Goal: Task Accomplishment & Management: Manage account settings

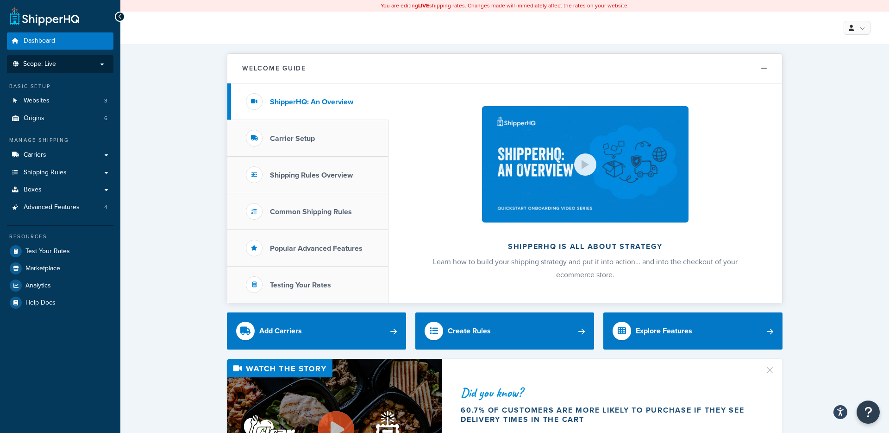
click at [97, 63] on p "Scope: Live" at bounding box center [60, 64] width 98 height 8
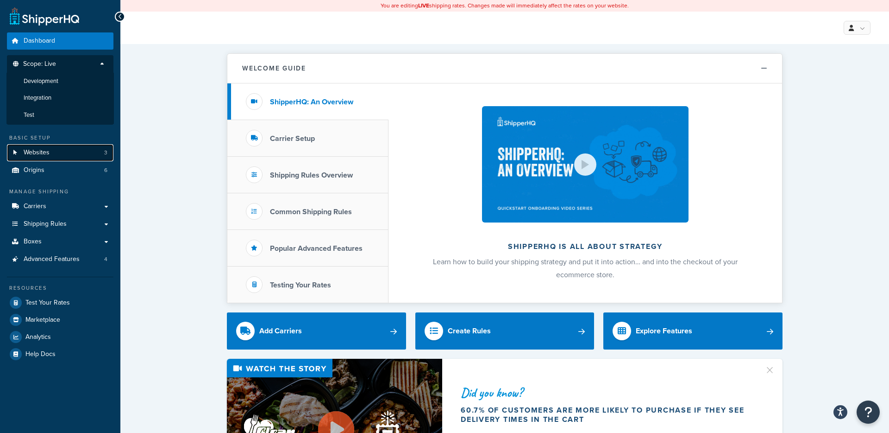
click at [74, 153] on link "Websites 3" at bounding box center [60, 152] width 107 height 17
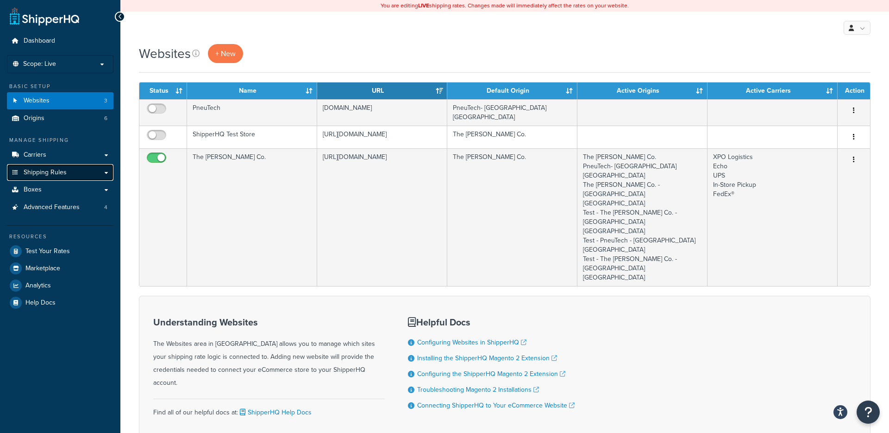
click at [71, 172] on link "Shipping Rules" at bounding box center [60, 172] width 107 height 17
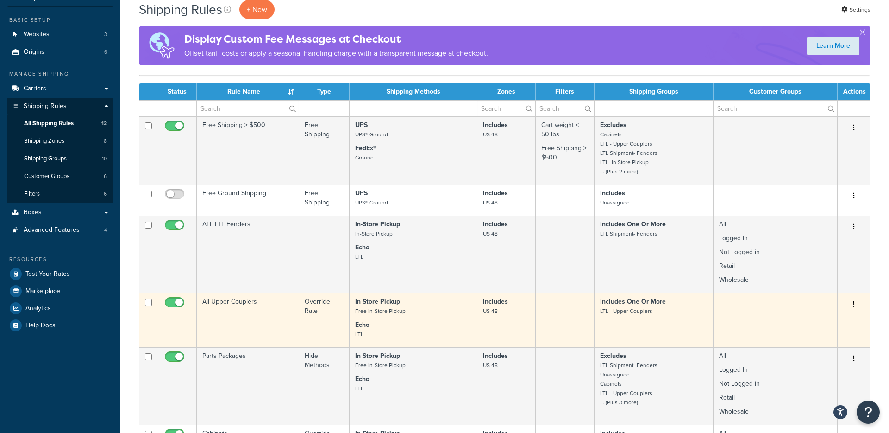
scroll to position [65, 0]
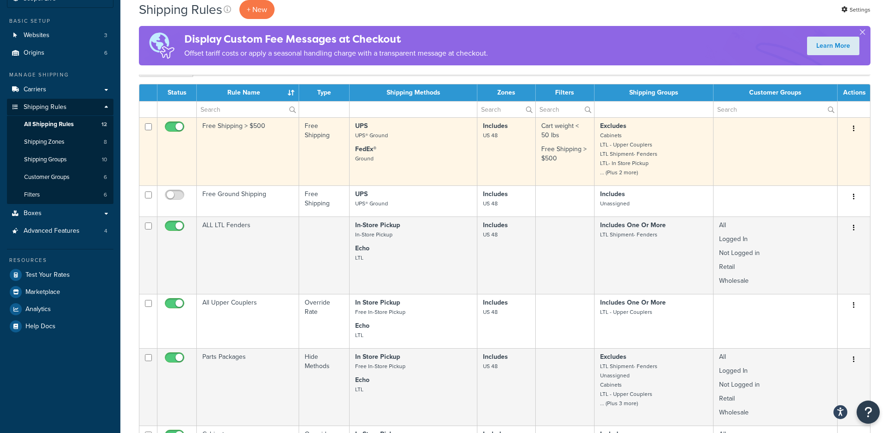
click at [243, 161] on td "Free Shipping > $500" at bounding box center [248, 151] width 102 height 68
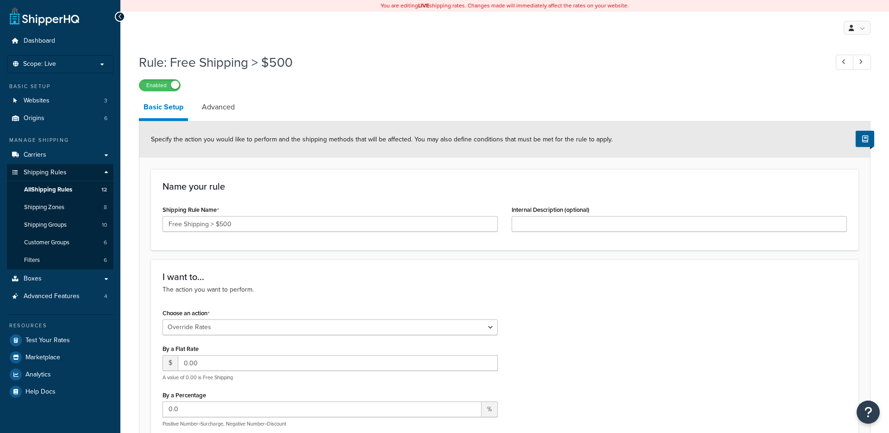
select select "OVERRIDE"
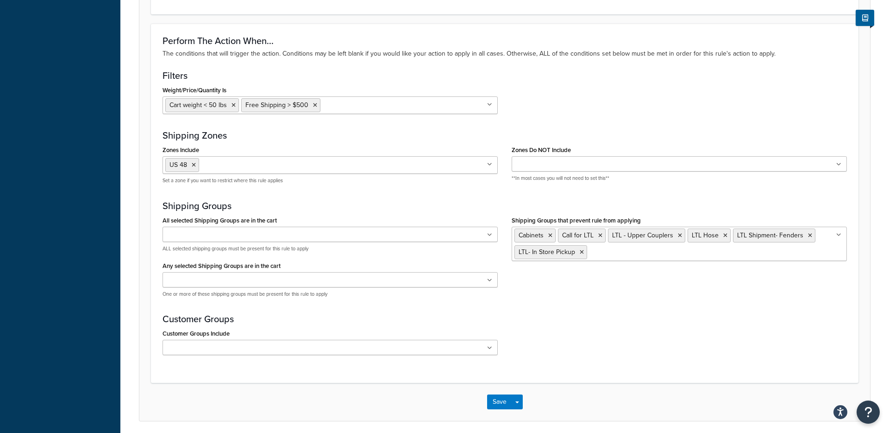
scroll to position [694, 0]
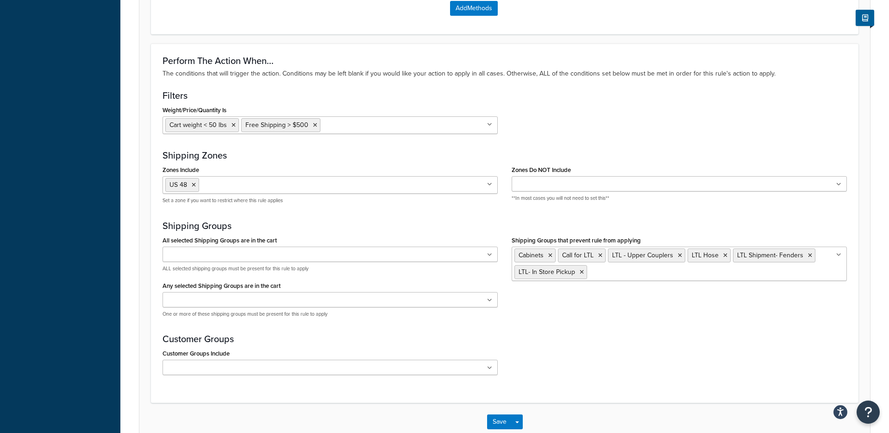
click at [673, 273] on ul "Cabinets Call for LTL LTL - Upper Couplers LTL Hose LTL Shipment- Fenders LTL- …" at bounding box center [679, 263] width 335 height 34
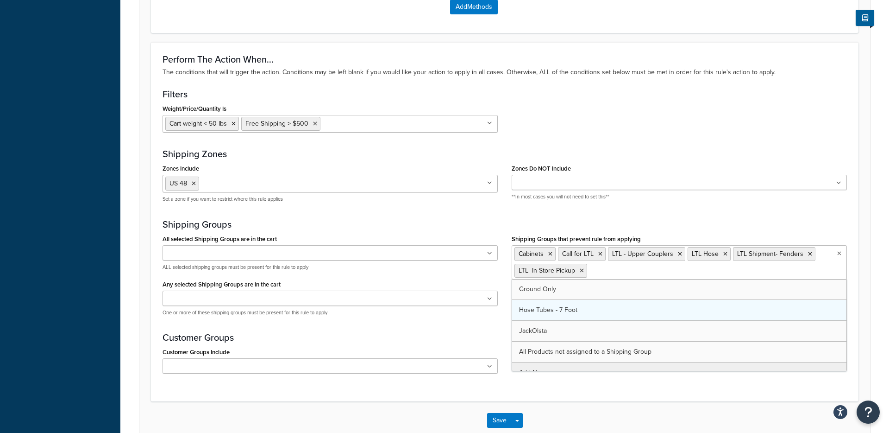
scroll to position [694, 0]
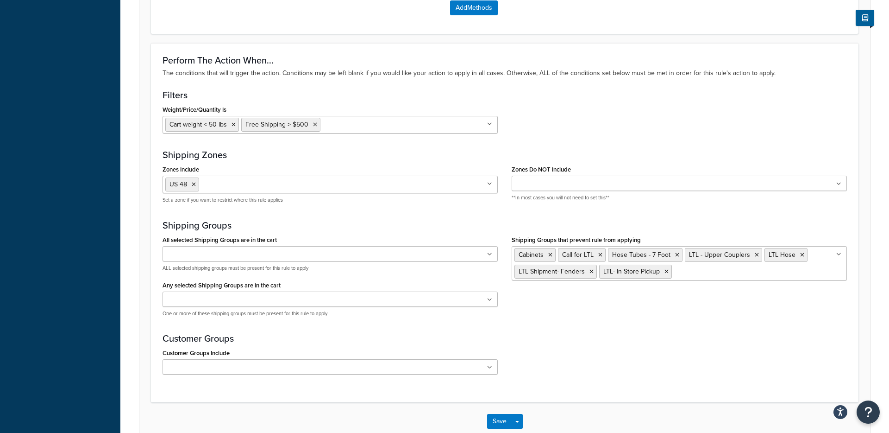
click at [643, 383] on div "Perform The Action When... The conditions that will trigger the action. Conditi…" at bounding box center [505, 222] width 708 height 359
click at [676, 256] on icon at bounding box center [677, 255] width 4 height 6
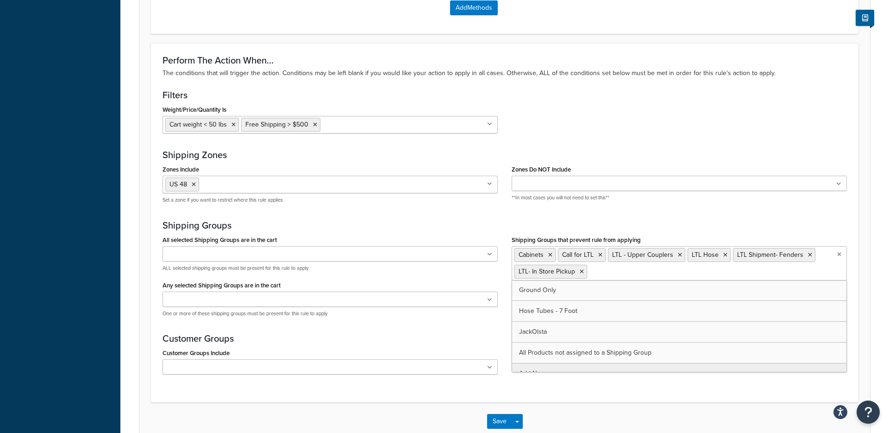
click at [553, 387] on div "Perform The Action When... The conditions that will trigger the action. Conditi…" at bounding box center [505, 222] width 708 height 359
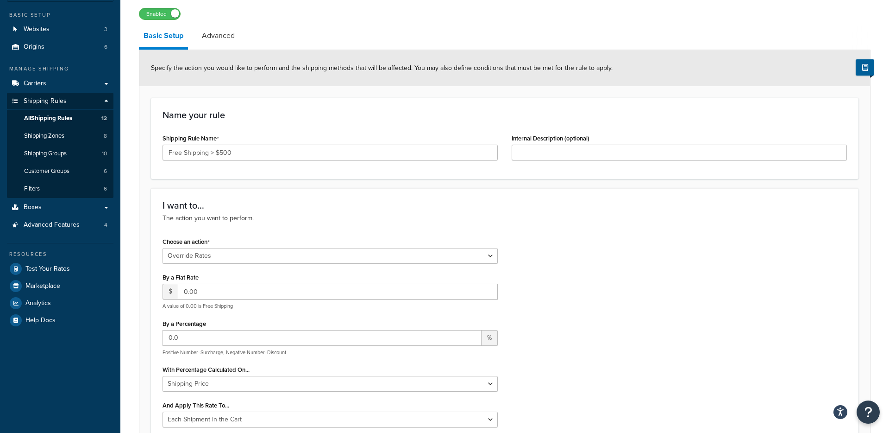
scroll to position [61, 0]
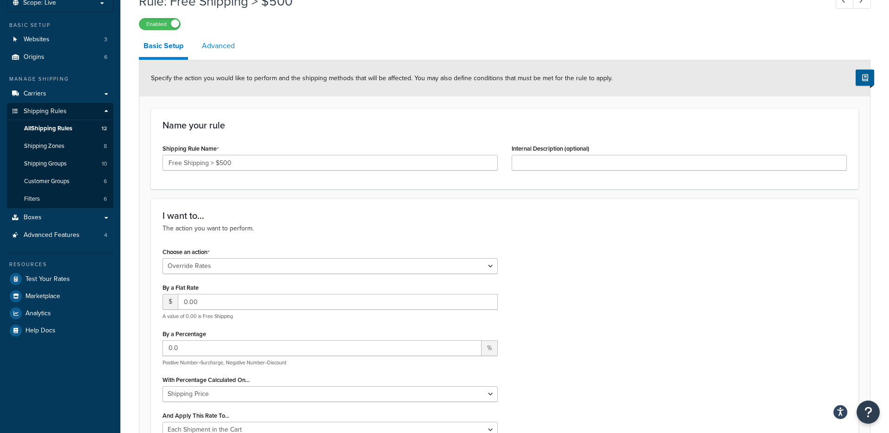
click at [206, 46] on link "Advanced" at bounding box center [218, 46] width 42 height 22
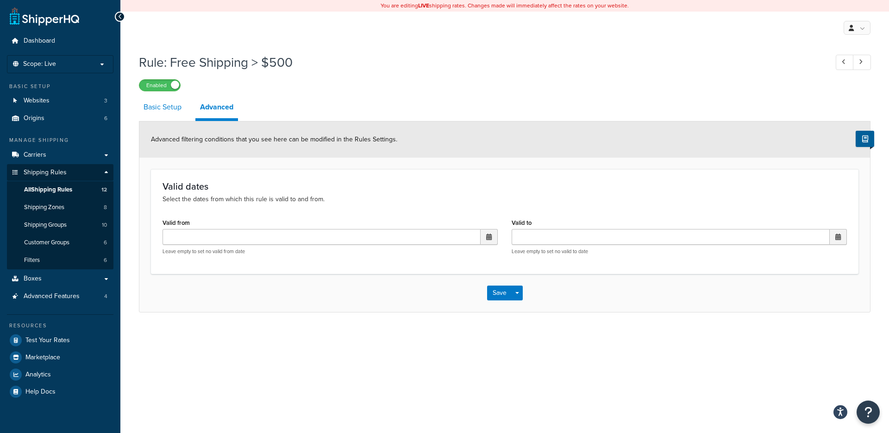
click at [154, 106] on link "Basic Setup" at bounding box center [162, 107] width 47 height 22
select select "OVERRIDE"
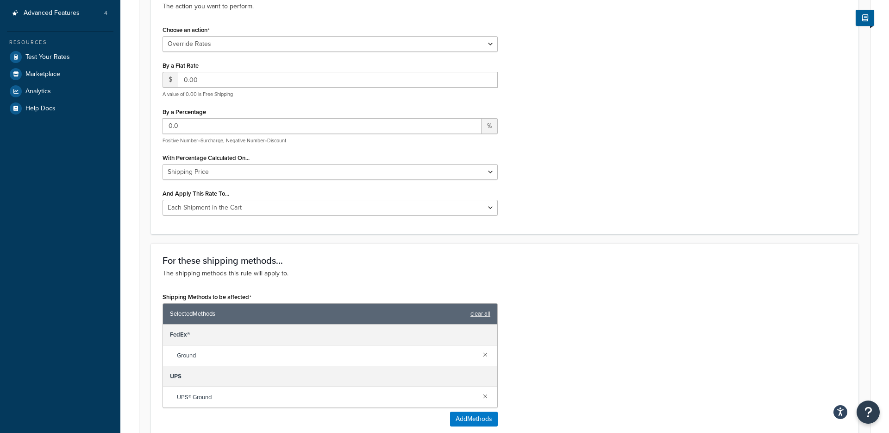
scroll to position [284, 0]
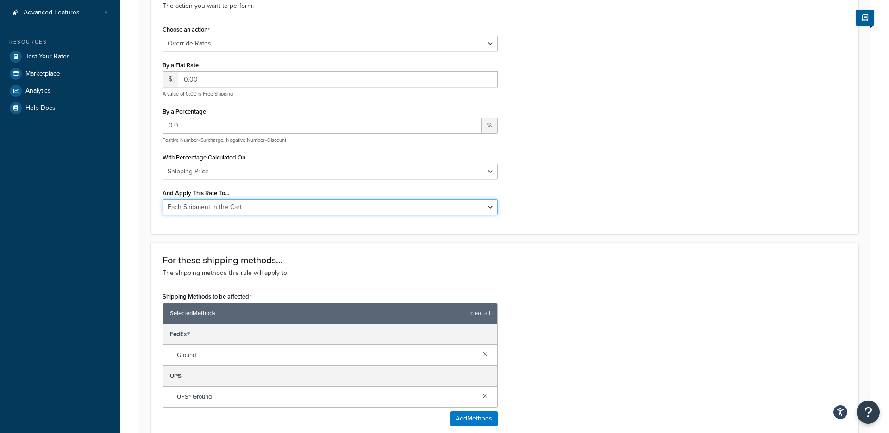
click at [327, 200] on select "Each Shipment in the Cart Each Origin in the Cart Each Shipping Group in the Ca…" at bounding box center [330, 207] width 335 height 16
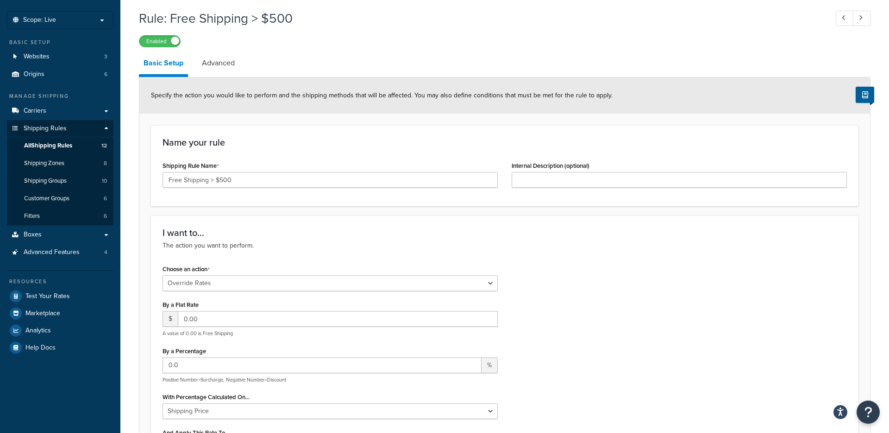
scroll to position [44, 0]
click at [85, 250] on link "Advanced Features 4" at bounding box center [60, 252] width 107 height 17
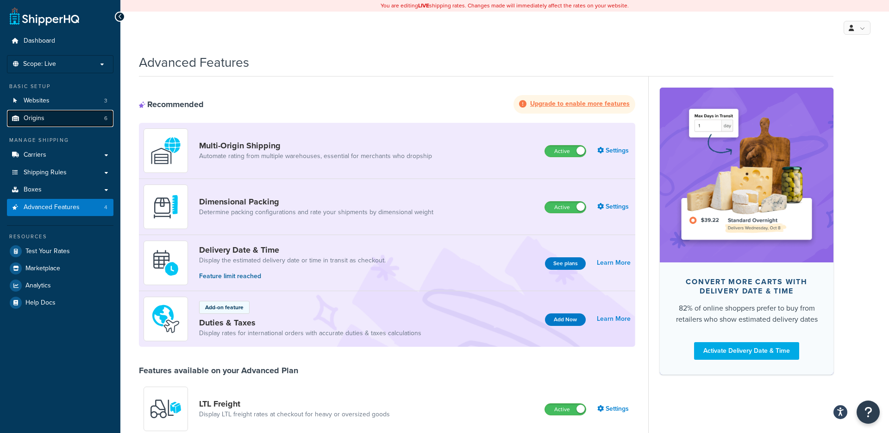
click at [70, 117] on link "Origins 6" at bounding box center [60, 118] width 107 height 17
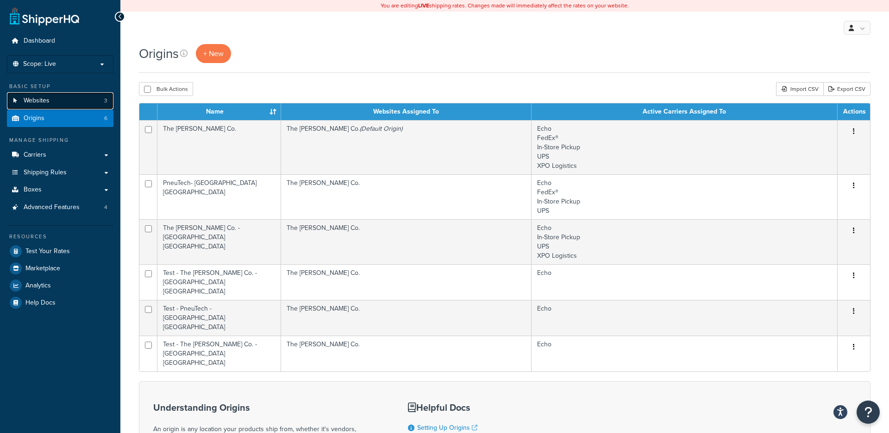
click at [71, 101] on link "Websites 3" at bounding box center [60, 100] width 107 height 17
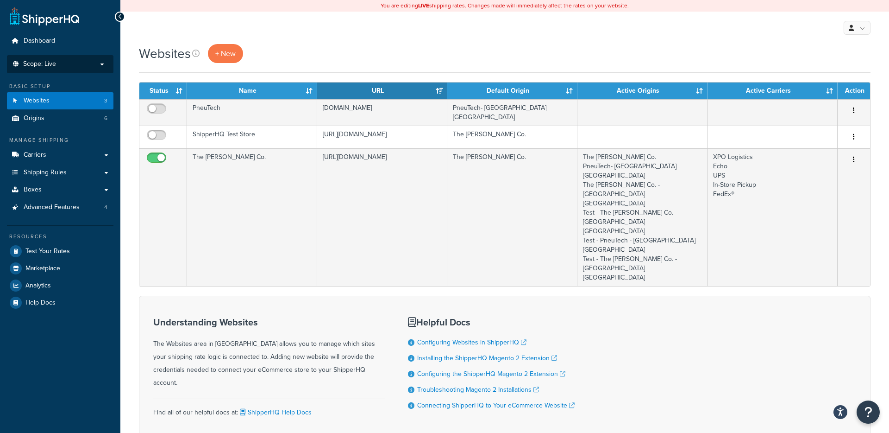
click at [72, 66] on p "Scope: Live" at bounding box center [60, 64] width 98 height 8
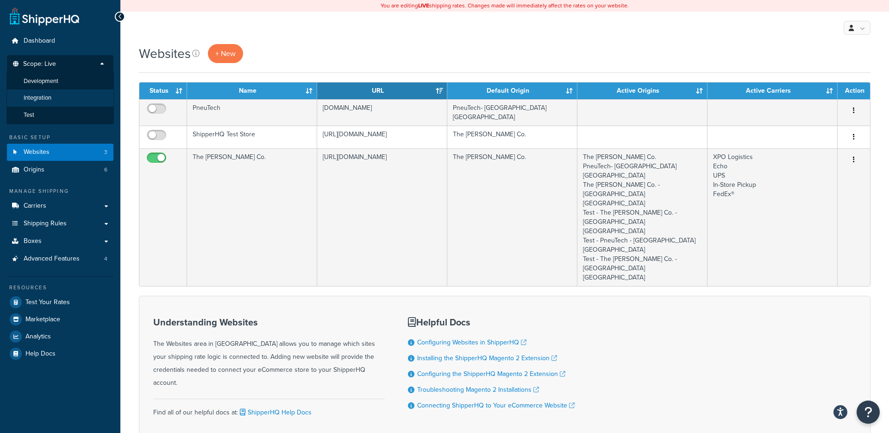
click at [66, 92] on li "Integration" at bounding box center [59, 97] width 107 height 17
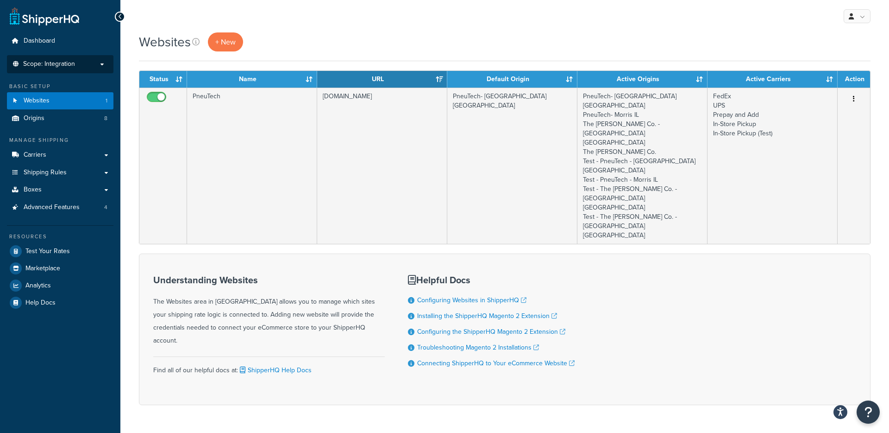
click at [85, 65] on p "Scope: Integration" at bounding box center [60, 64] width 98 height 8
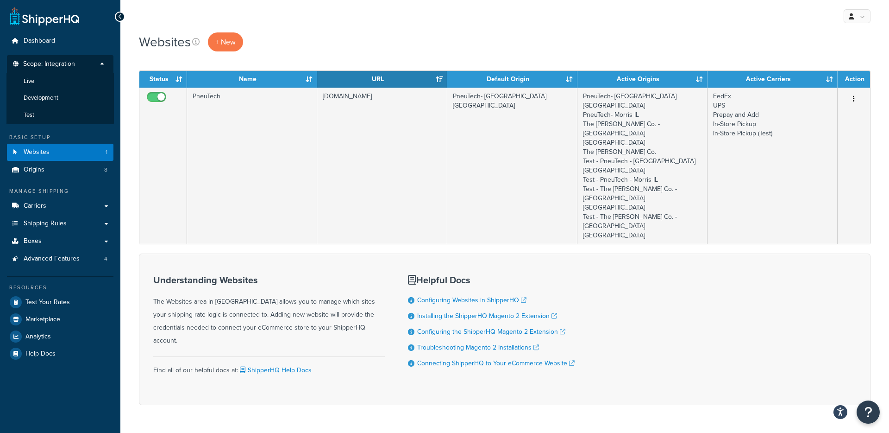
click at [124, 88] on div "Websites + New Contact Us Send Us A Message Contact Information Name * Email * …" at bounding box center [504, 234] width 769 height 405
click at [57, 171] on link "Origins 8" at bounding box center [60, 169] width 107 height 17
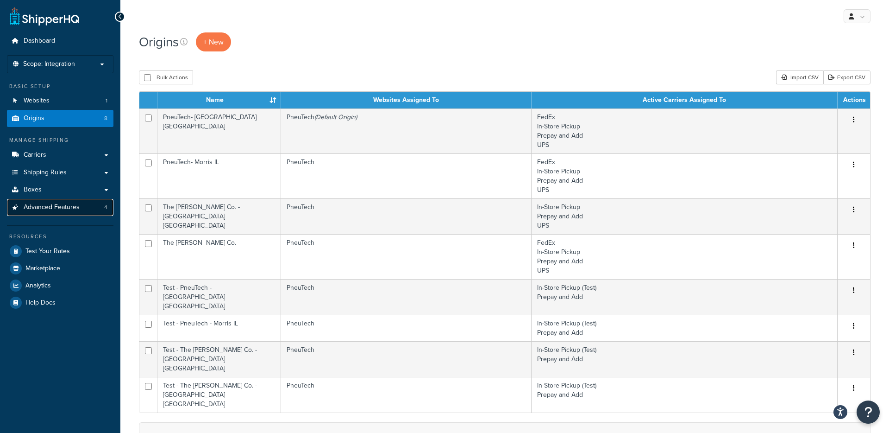
click at [77, 203] on span "Advanced Features" at bounding box center [52, 207] width 56 height 8
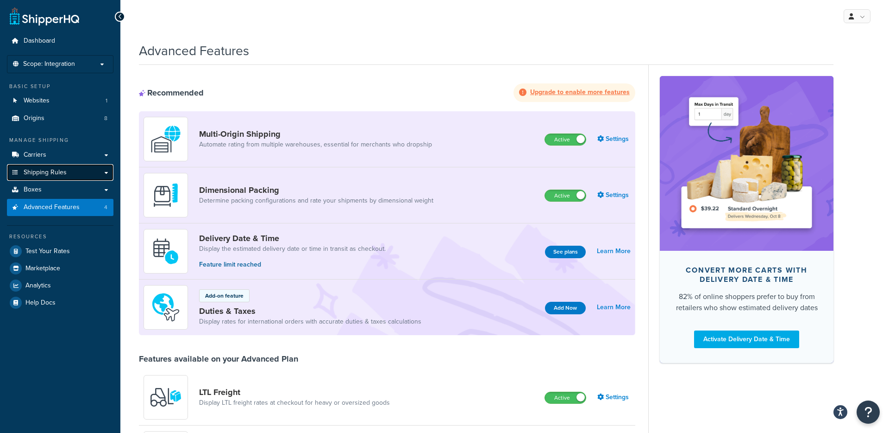
click at [78, 170] on link "Shipping Rules" at bounding box center [60, 172] width 107 height 17
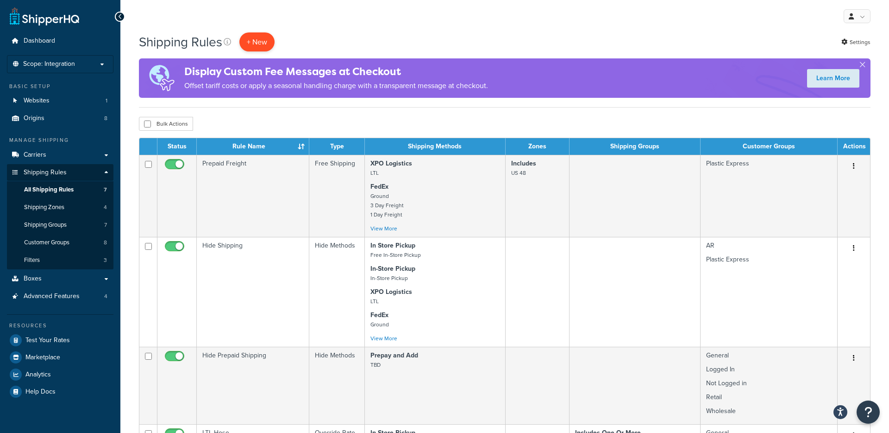
click at [257, 44] on p "+ New" at bounding box center [257, 41] width 35 height 19
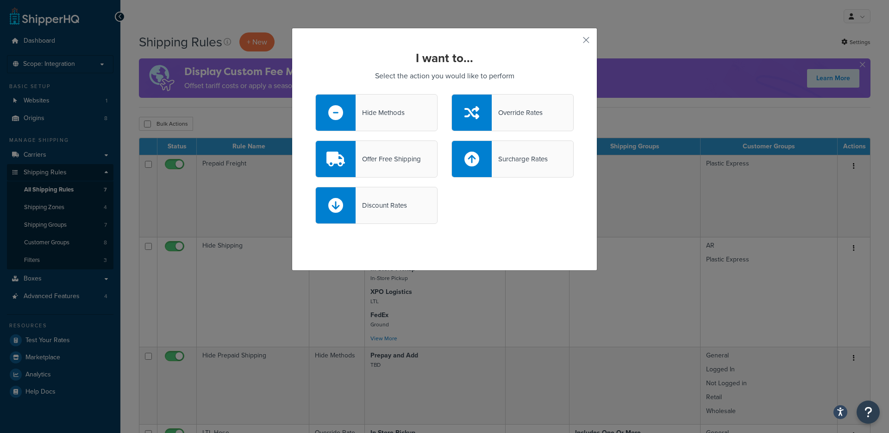
click at [412, 165] on div "Offer Free Shipping" at bounding box center [376, 158] width 122 height 37
click at [0, 0] on input "Offer Free Shipping" at bounding box center [0, 0] width 0 height 0
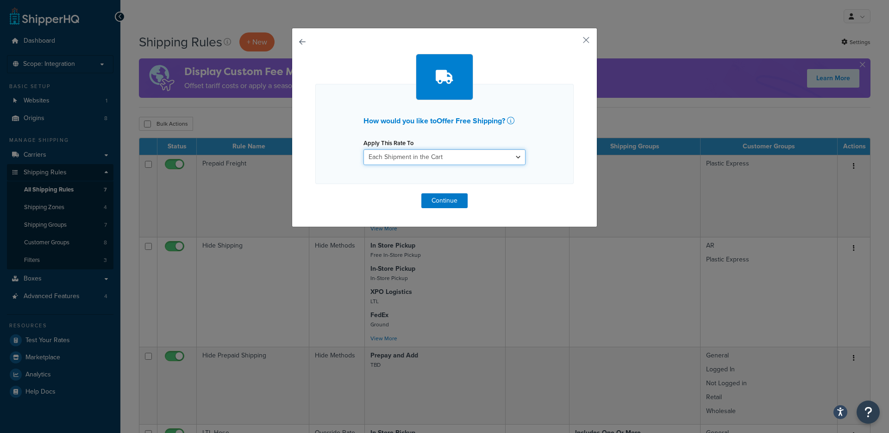
click at [418, 159] on select "Each Shipment in the Cart Each Origin in the Cart Each Shipping Group in the Ca…" at bounding box center [445, 157] width 162 height 16
click at [445, 203] on button "Continue" at bounding box center [445, 200] width 46 height 15
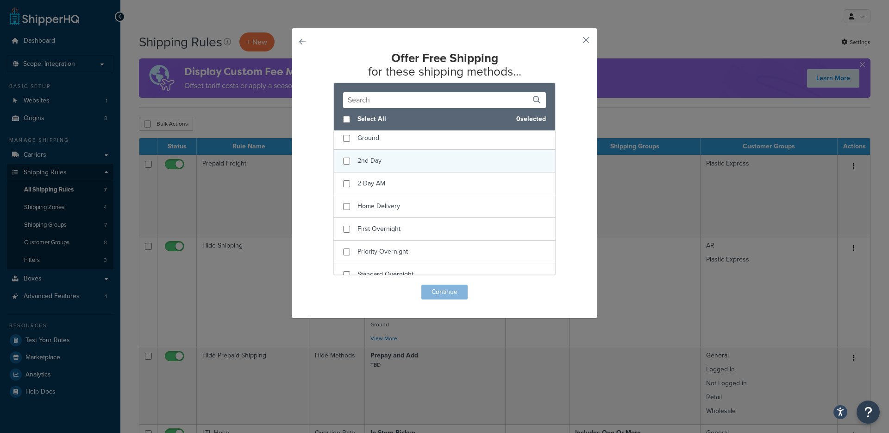
scroll to position [271, 0]
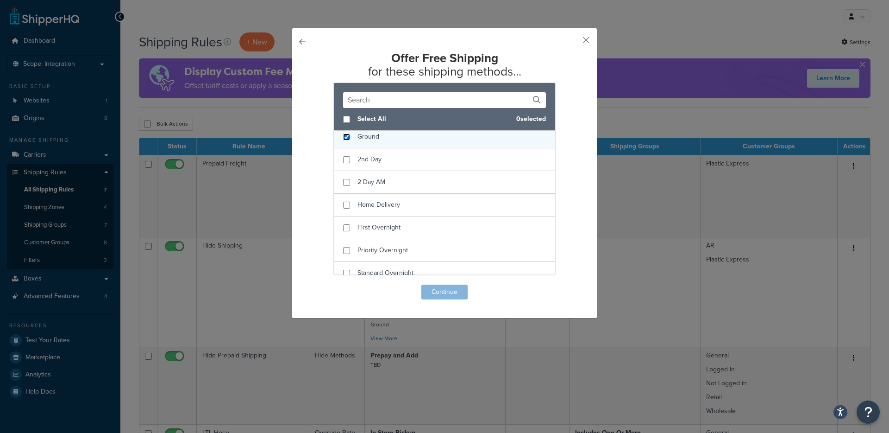
click at [346, 140] on input "checkbox" at bounding box center [346, 136] width 7 height 7
checkbox input "true"
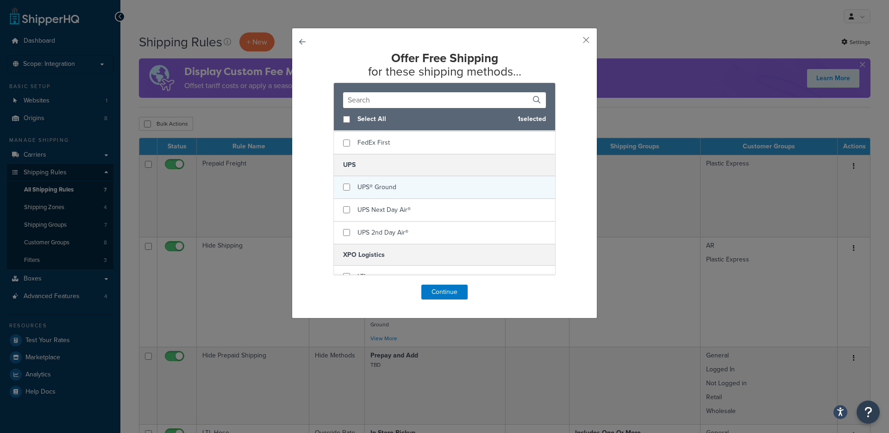
scroll to position [473, 0]
click at [346, 187] on input "checkbox" at bounding box center [346, 183] width 7 height 7
checkbox input "true"
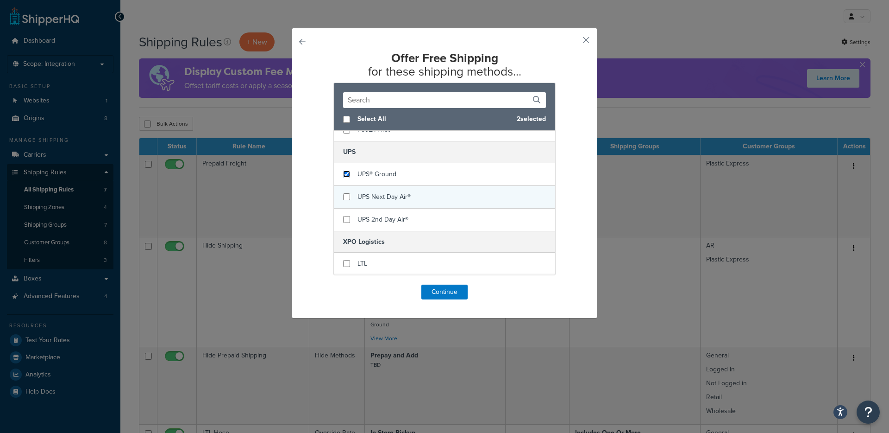
scroll to position [496, 0]
click at [435, 295] on button "Continue" at bounding box center [445, 291] width 46 height 15
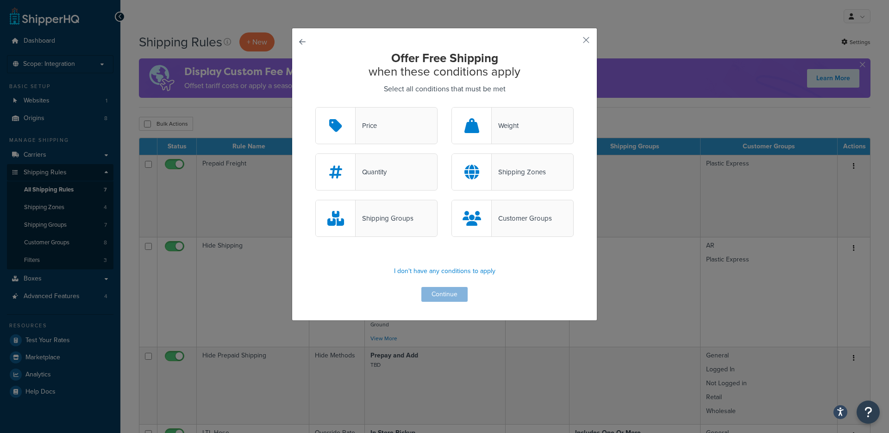
click at [377, 130] on div "Price" at bounding box center [366, 125] width 21 height 13
click at [0, 0] on input "Price" at bounding box center [0, 0] width 0 height 0
click at [505, 128] on div "Weight" at bounding box center [505, 125] width 27 height 13
click at [0, 0] on input "Weight" at bounding box center [0, 0] width 0 height 0
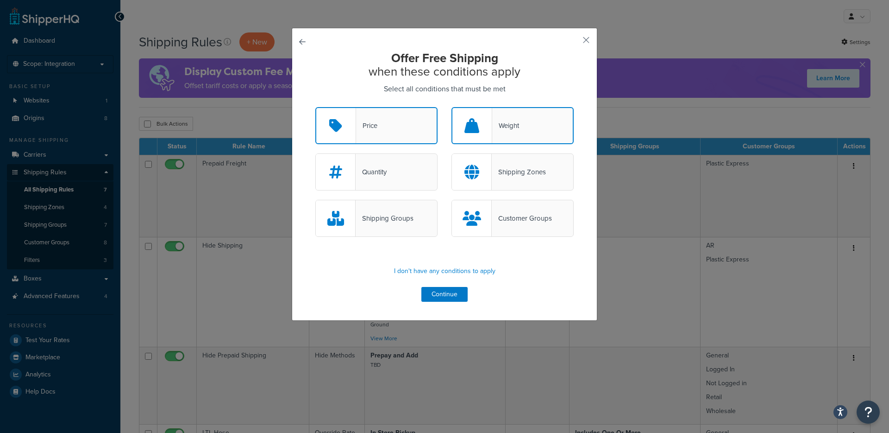
click at [483, 226] on div at bounding box center [472, 218] width 40 height 36
click at [0, 0] on input "Customer Groups" at bounding box center [0, 0] width 0 height 0
click at [497, 223] on div "Customer Groups" at bounding box center [522, 218] width 60 height 13
click at [0, 0] on input "Customer Groups" at bounding box center [0, 0] width 0 height 0
click at [447, 290] on button "Continue" at bounding box center [445, 294] width 46 height 15
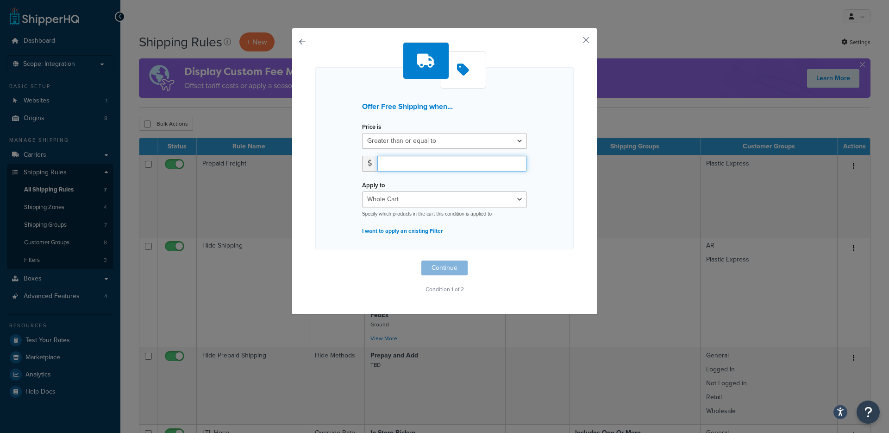
click at [421, 161] on input "number" at bounding box center [453, 164] width 150 height 16
type input "500"
click at [399, 200] on select "Whole Cart Everything in Shipping Group Everything at Origin Each Item within S…" at bounding box center [444, 199] width 165 height 16
click at [436, 270] on button "Continue" at bounding box center [445, 267] width 46 height 15
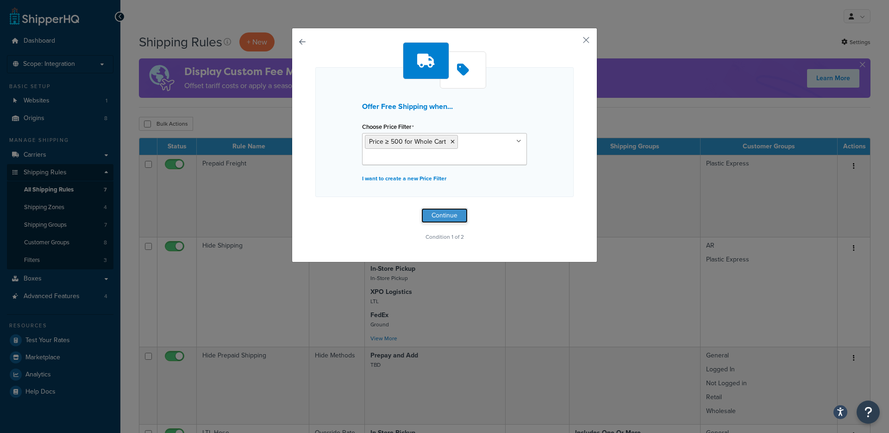
click at [440, 214] on button "Continue" at bounding box center [445, 215] width 46 height 15
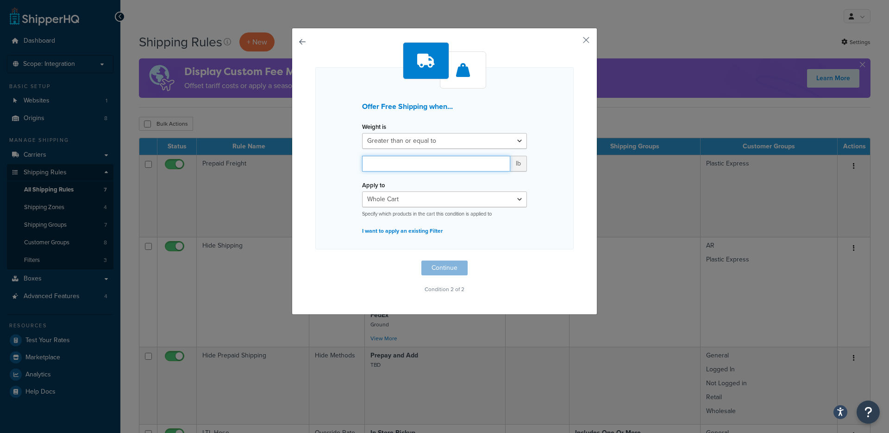
click at [388, 162] on input "number" at bounding box center [436, 164] width 148 height 16
click at [400, 145] on select "Greater than or equal to Between or equal to Less than or equal to" at bounding box center [444, 141] width 165 height 16
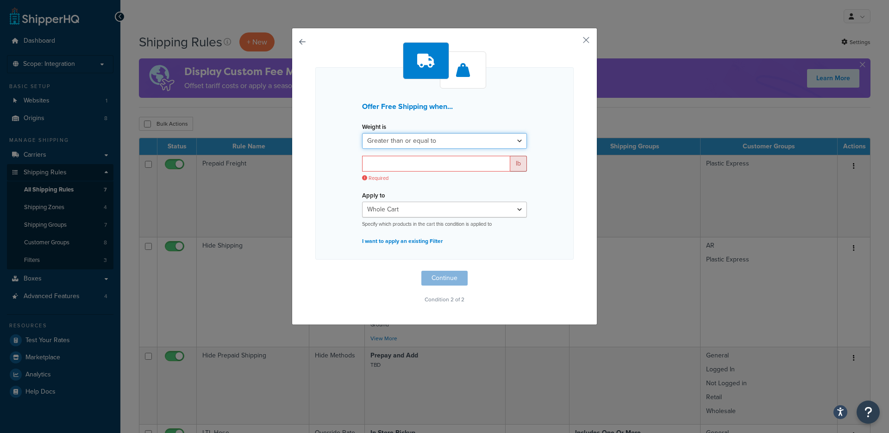
select select "UNDER"
click at [362, 133] on select "Greater than or equal to Between or equal to Less than or equal to" at bounding box center [444, 141] width 165 height 16
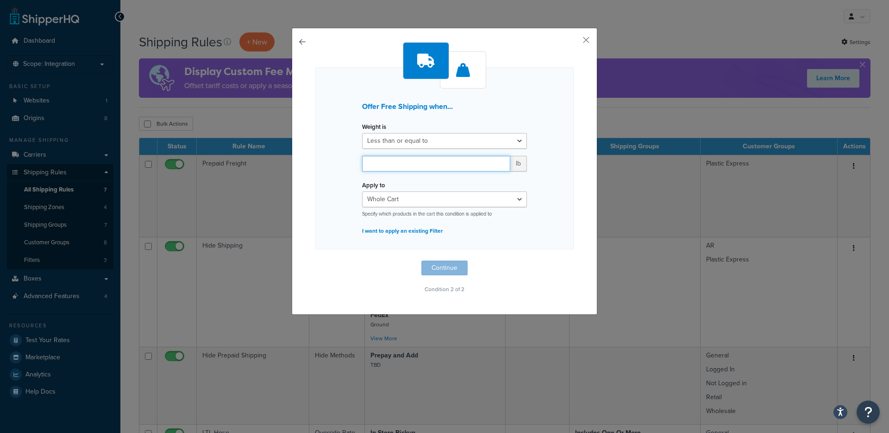
click at [376, 161] on input "number" at bounding box center [436, 164] width 148 height 16
type input "50"
click at [342, 169] on div "Offer Free Shipping when... Weight is Greater than or equal to Between or equal…" at bounding box center [444, 158] width 259 height 182
click button "Continue"
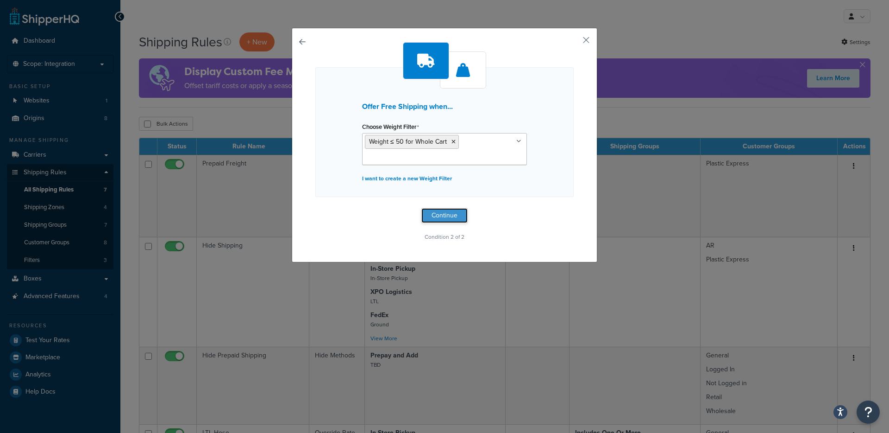
click button "Continue"
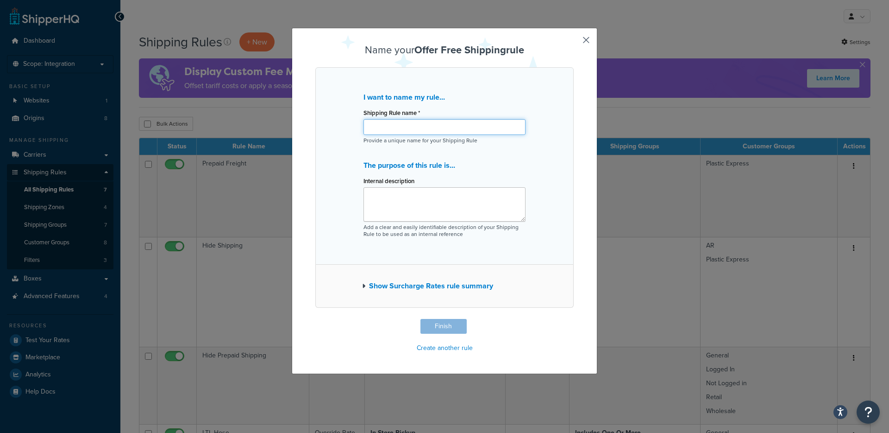
click input "Shipping Rule name *"
paste input "Free Shipping > $500"
type input "Free Shipping > $500"
click icon "button"
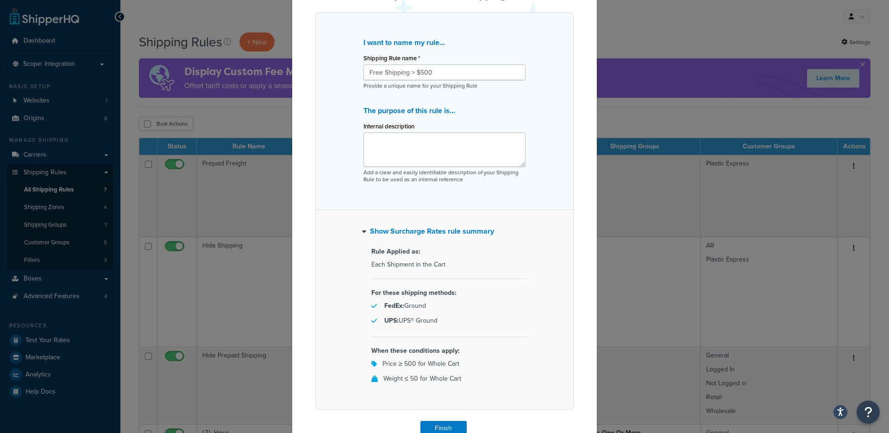
scroll to position [98, 0]
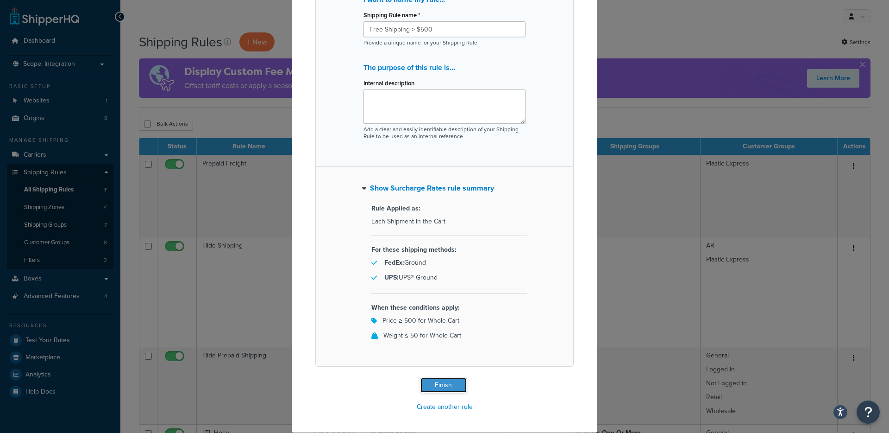
click button "Finish"
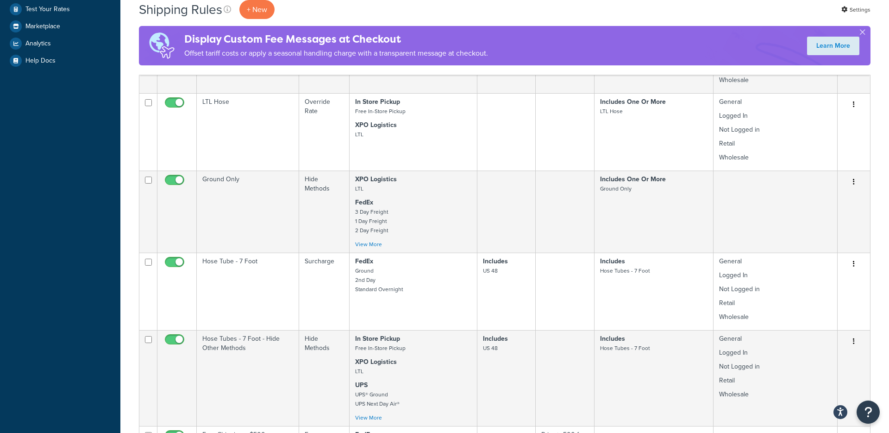
scroll to position [477, 0]
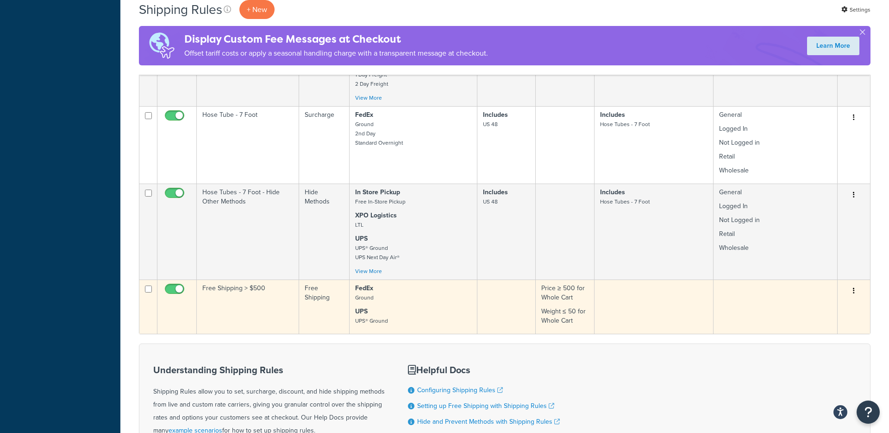
click at [262, 305] on td "Free Shipping > $500" at bounding box center [248, 306] width 102 height 54
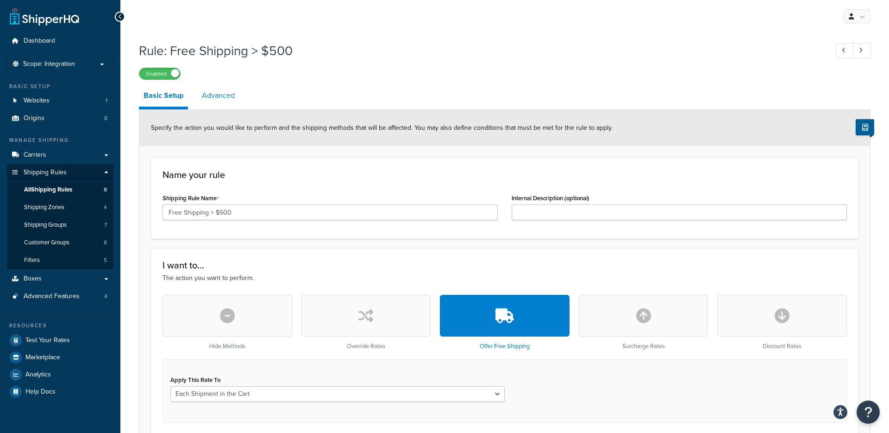
click at [213, 101] on link "Advanced" at bounding box center [218, 95] width 42 height 22
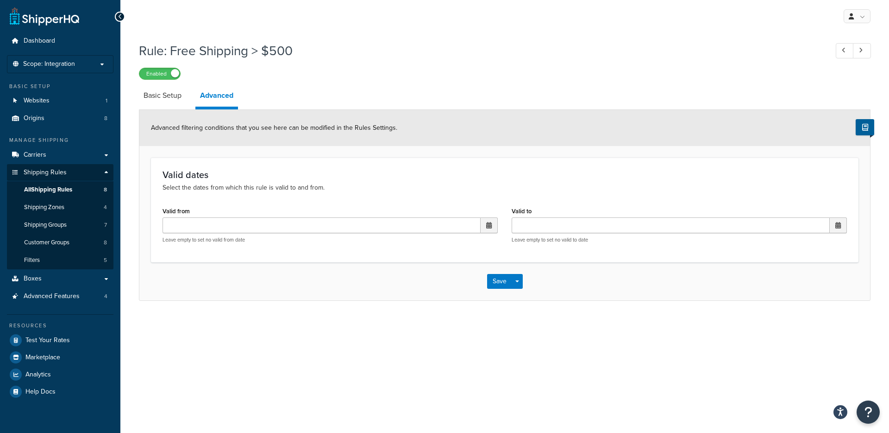
click at [484, 226] on span at bounding box center [489, 225] width 17 height 16
click at [440, 327] on td "27" at bounding box center [440, 327] width 16 height 14
type input "08/27/2025 12:00 AM"
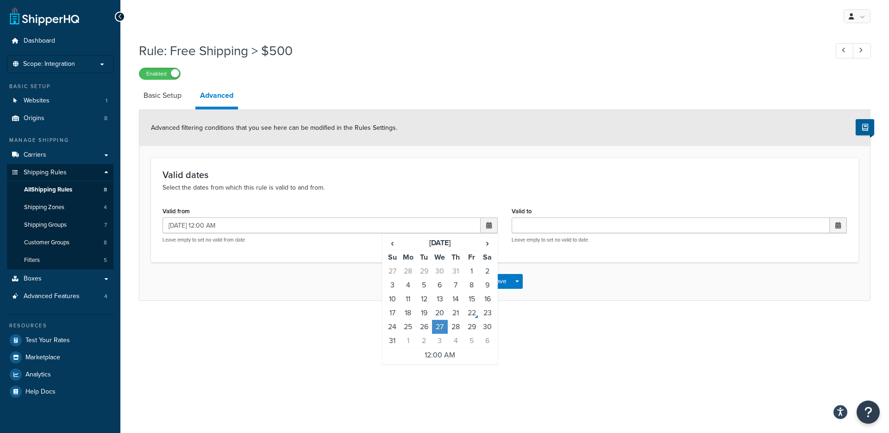
click at [314, 294] on div "Save Save Dropdown Save and Edit Save and Duplicate Save and Create New" at bounding box center [504, 281] width 731 height 38
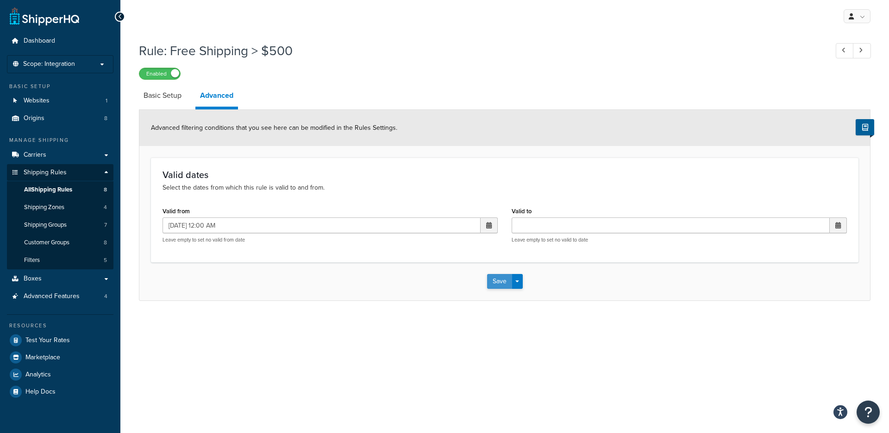
click at [496, 283] on button "Save" at bounding box center [499, 281] width 25 height 15
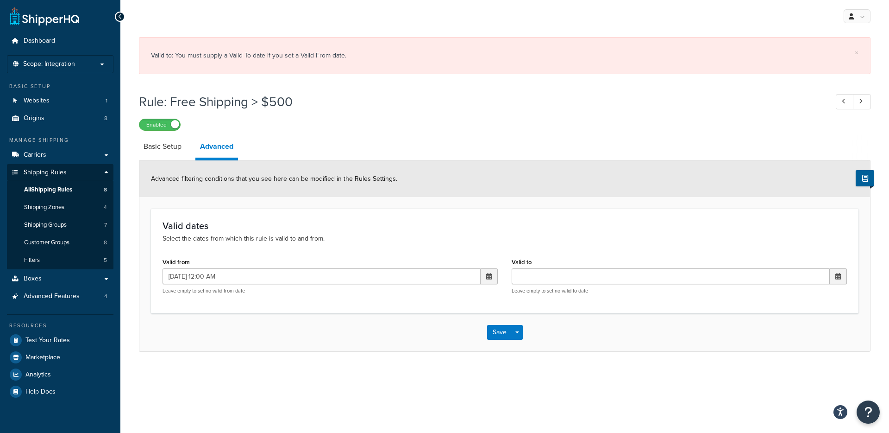
click at [841, 276] on span at bounding box center [838, 276] width 17 height 16
click at [836, 293] on span "›" at bounding box center [837, 293] width 15 height 13
click at [739, 299] on span "‹" at bounding box center [741, 293] width 15 height 13
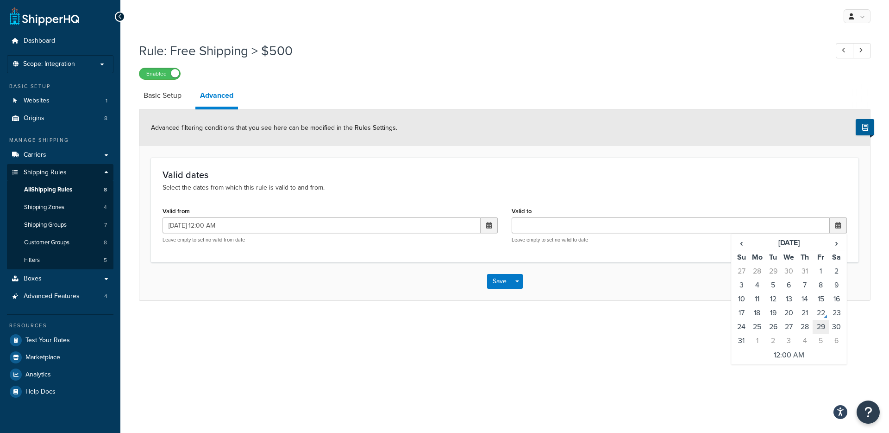
click at [820, 329] on td "29" at bounding box center [821, 327] width 16 height 14
type input "08/29/2025 12:00 AM"
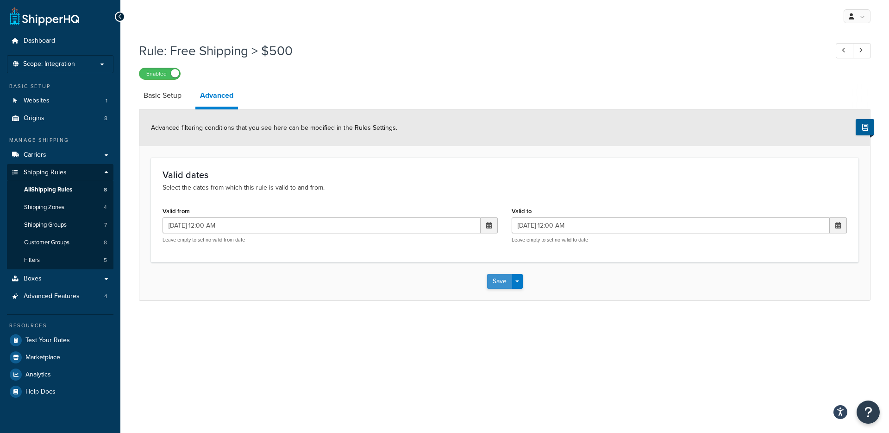
click at [502, 281] on button "Save" at bounding box center [499, 281] width 25 height 15
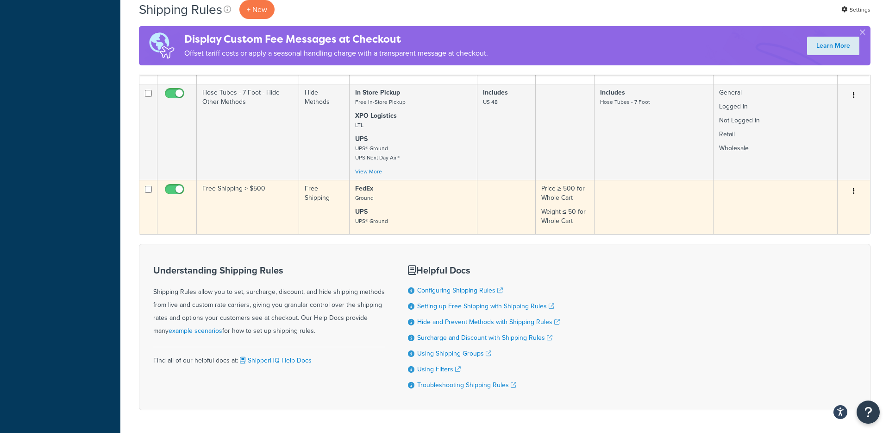
scroll to position [605, 0]
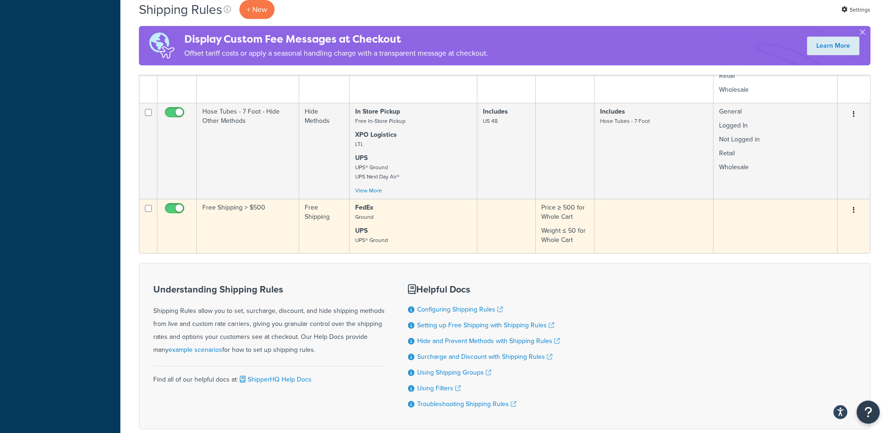
click at [240, 227] on td "Free Shipping > $500" at bounding box center [248, 226] width 102 height 54
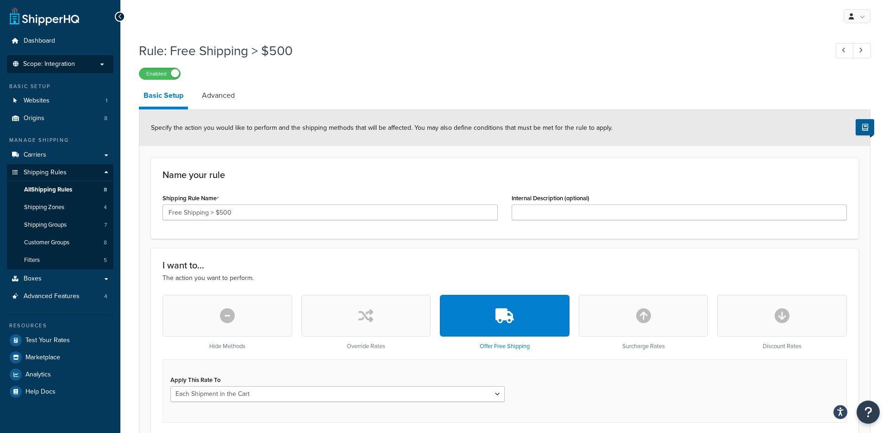
click at [84, 62] on p "Scope: Integration" at bounding box center [60, 64] width 98 height 8
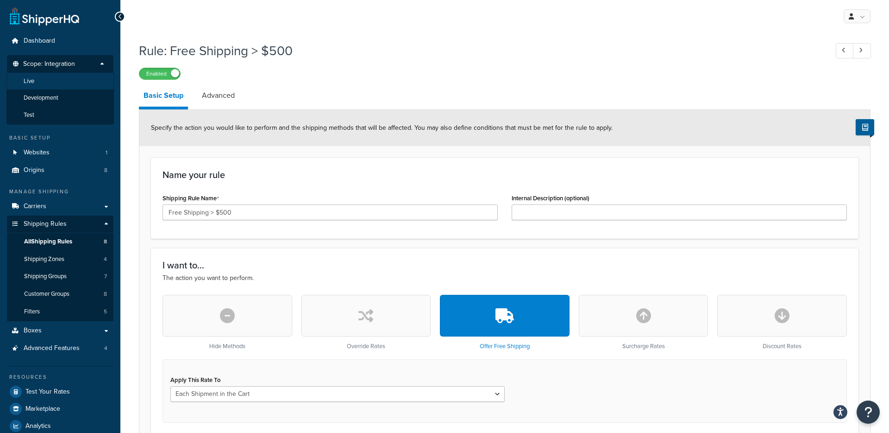
click at [73, 80] on li "Live" at bounding box center [59, 81] width 107 height 17
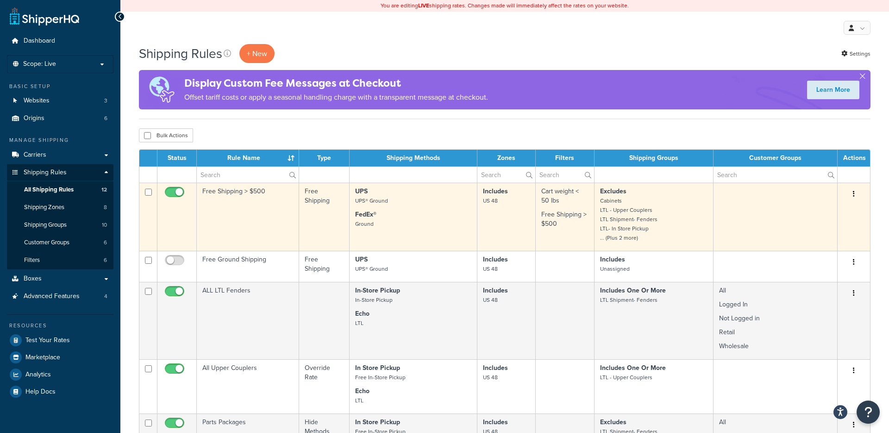
click at [275, 212] on td "Free Shipping > $500" at bounding box center [248, 217] width 102 height 68
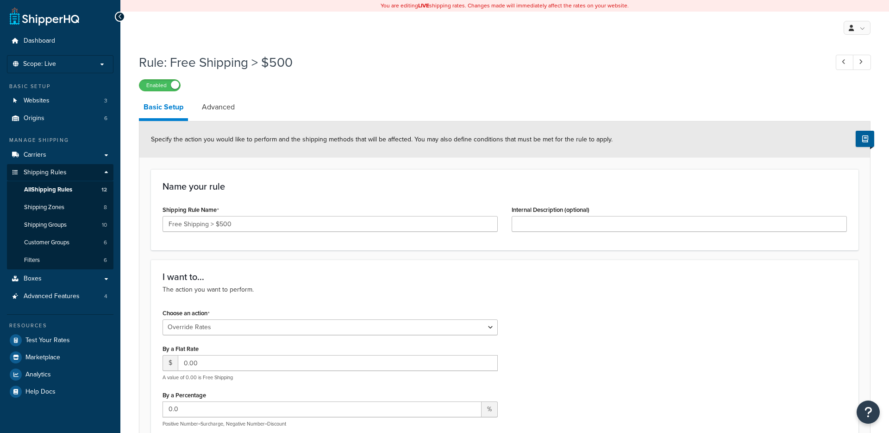
select select "OVERRIDE"
click at [555, 224] on input "Internal Description (optional)" at bounding box center [679, 224] width 335 height 16
paste input "Free Shipping on orders over $500 and under 50 lbs"
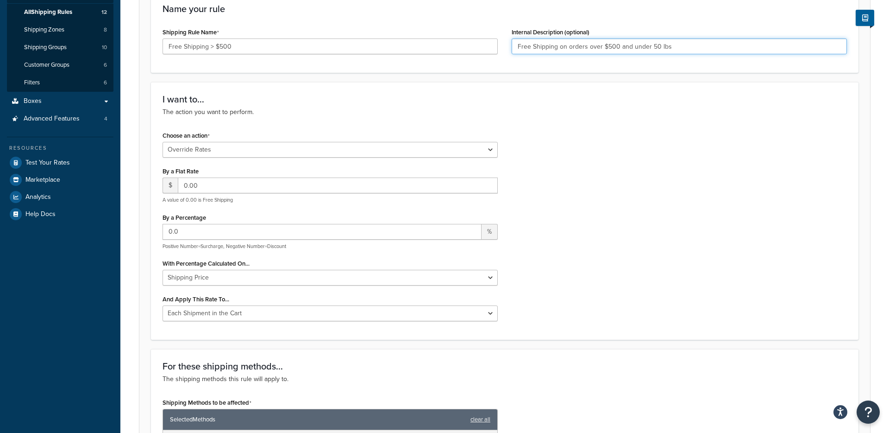
scroll to position [183, 0]
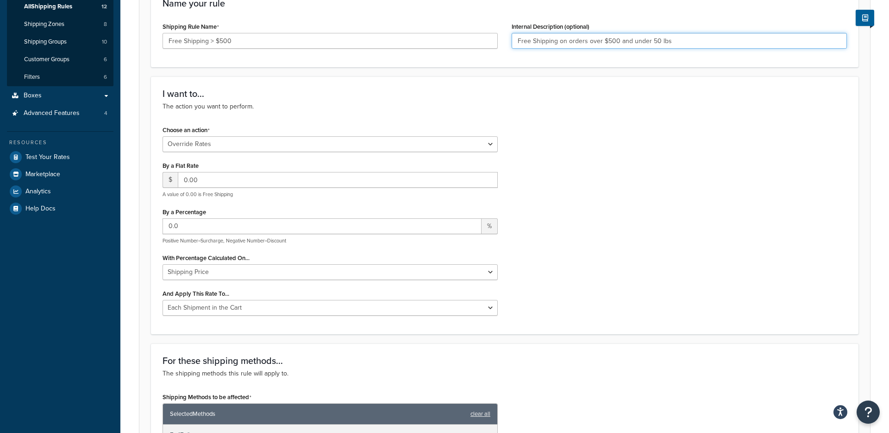
type input "Free Shipping on orders over $500 and under 50 lbs"
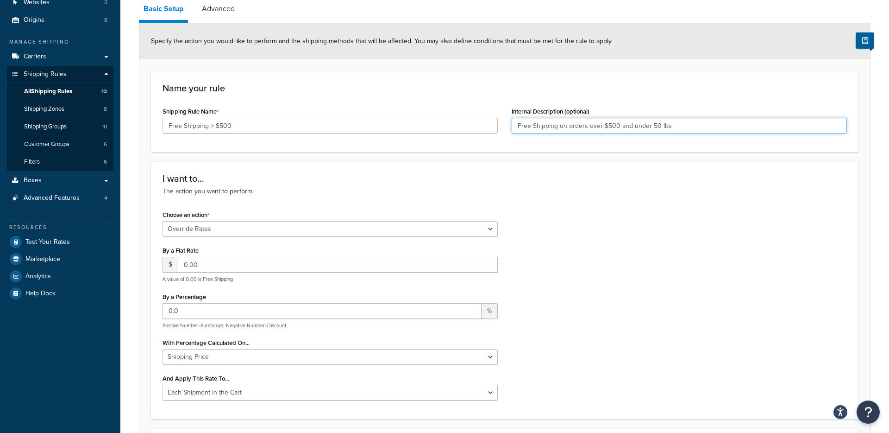
scroll to position [0, 0]
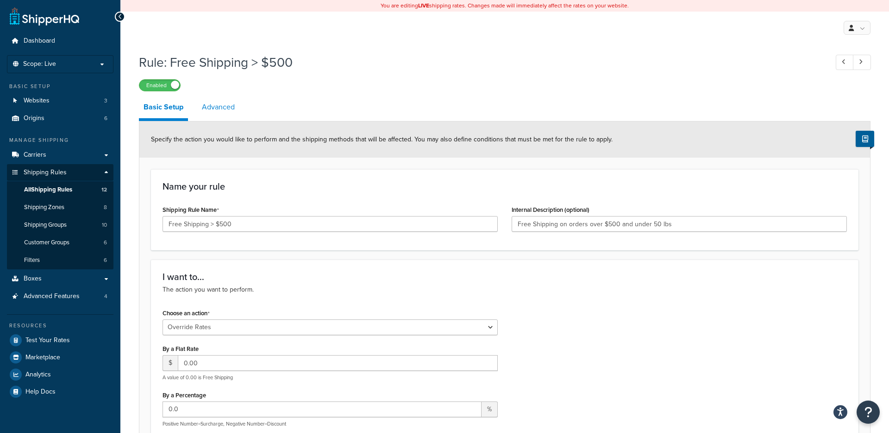
click at [208, 104] on link "Advanced" at bounding box center [218, 107] width 42 height 22
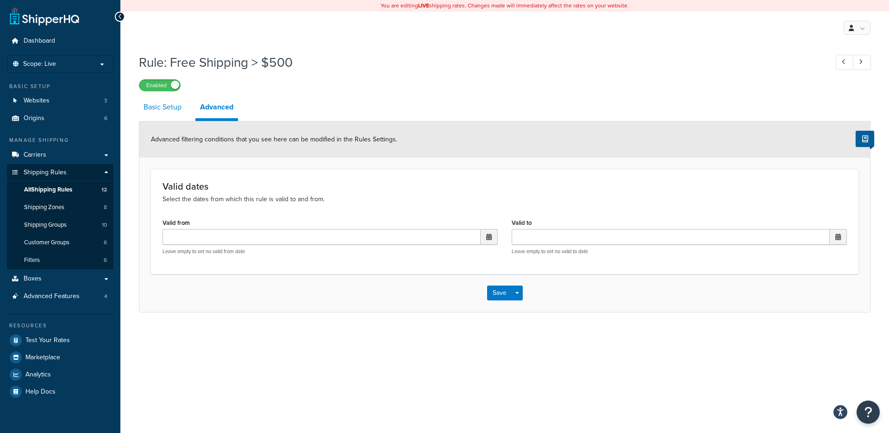
click at [167, 107] on link "Basic Setup" at bounding box center [162, 107] width 47 height 22
select select "OVERRIDE"
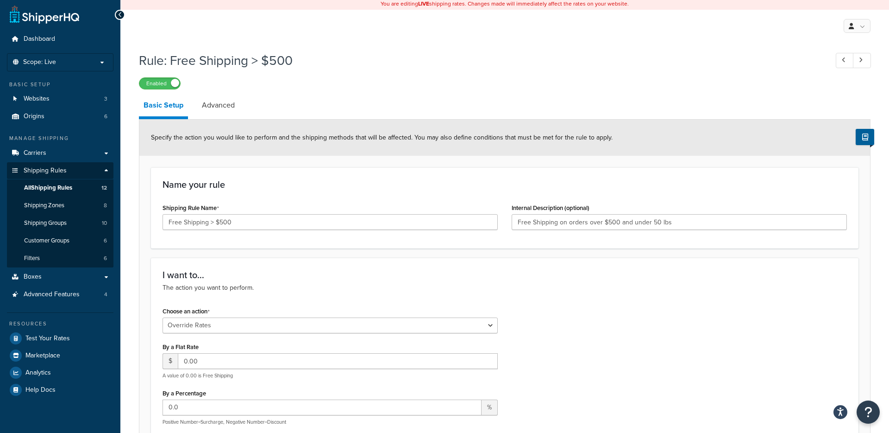
scroll to position [4, 0]
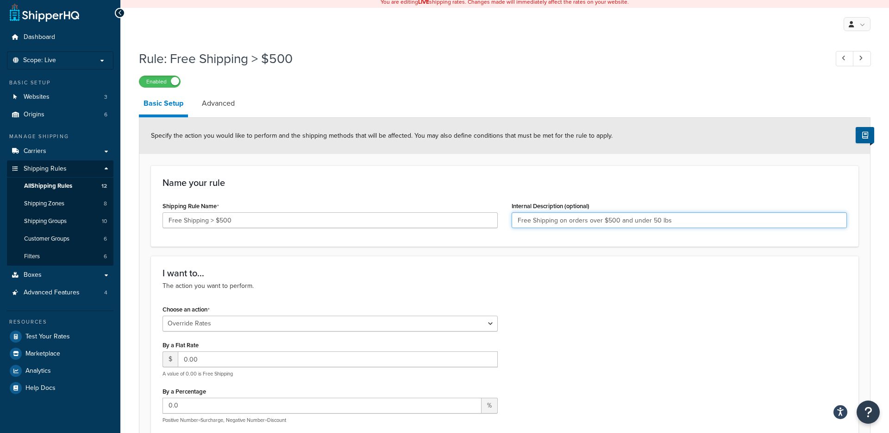
click at [682, 217] on input "Free Shipping on orders over $500 and under 50 lbs" at bounding box center [679, 220] width 335 height 16
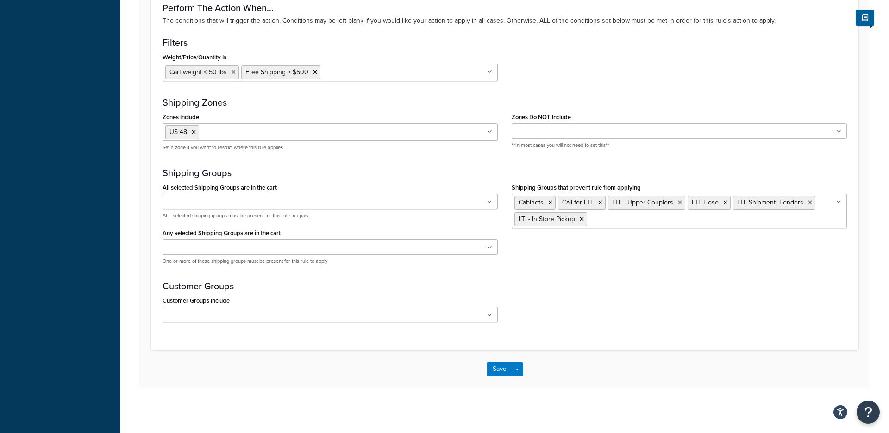
scroll to position [748, 0]
click at [500, 368] on button "Save" at bounding box center [499, 366] width 25 height 15
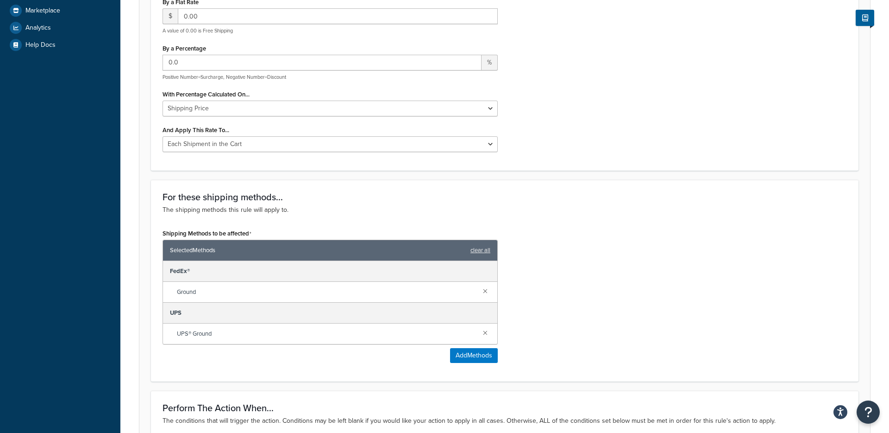
scroll to position [358, 0]
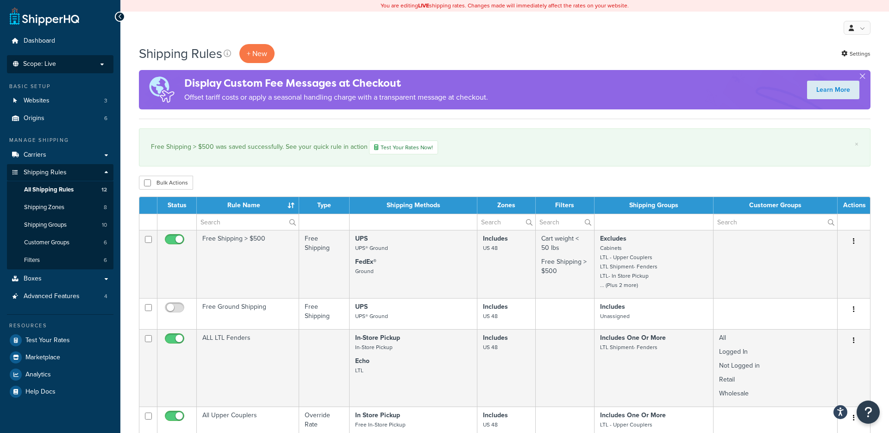
click at [60, 60] on p "Scope: Live" at bounding box center [60, 64] width 98 height 8
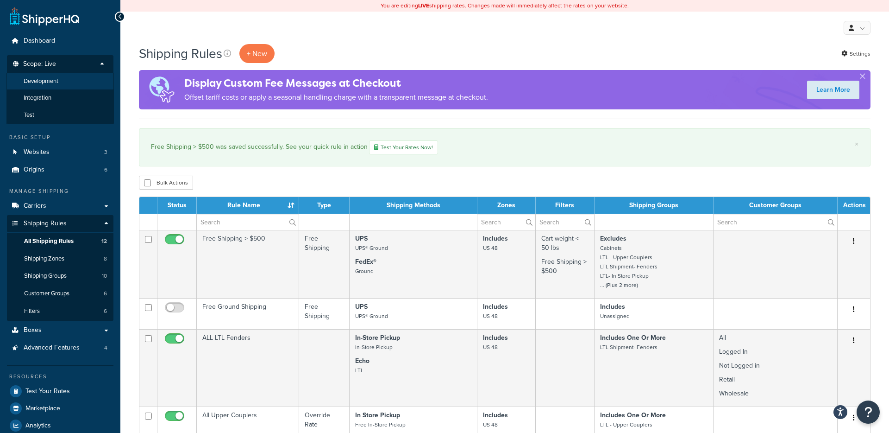
click at [61, 80] on li "Development" at bounding box center [59, 81] width 107 height 17
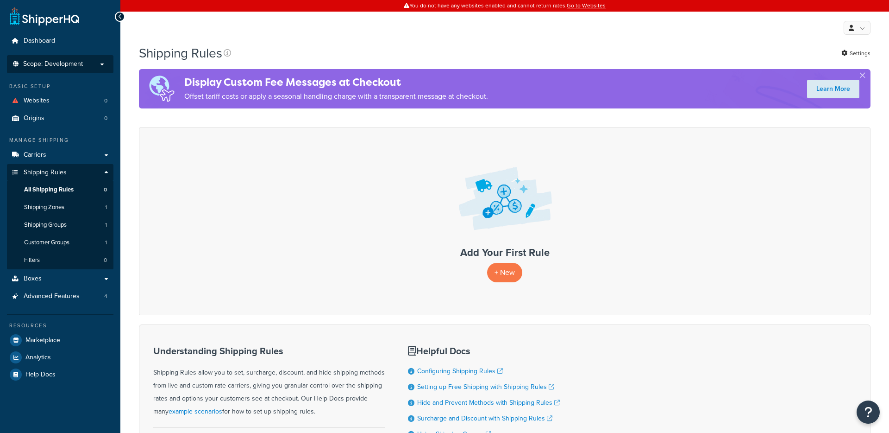
click at [69, 63] on span "Scope: Development" at bounding box center [53, 64] width 60 height 8
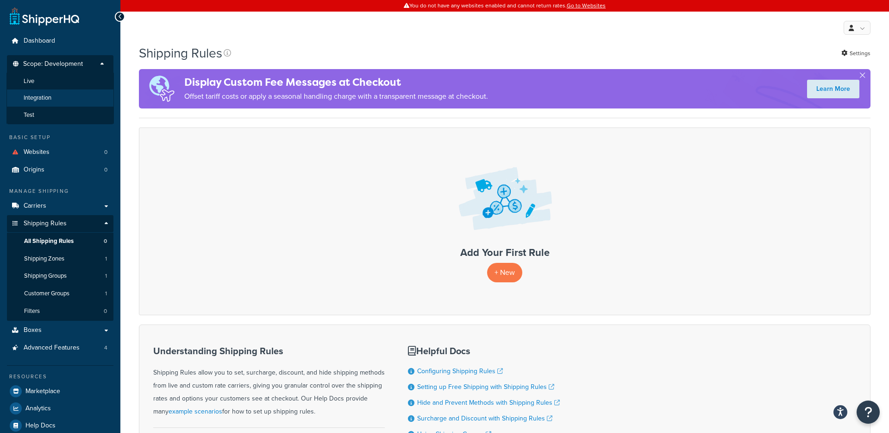
click at [59, 94] on li "Integration" at bounding box center [59, 97] width 107 height 17
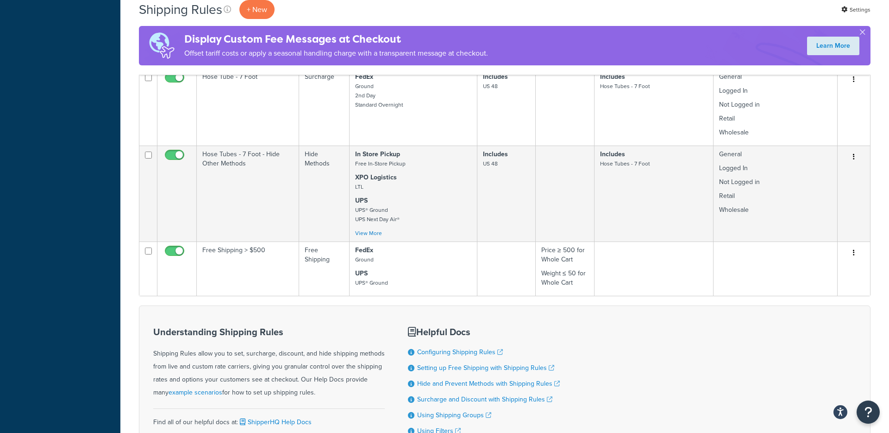
scroll to position [531, 0]
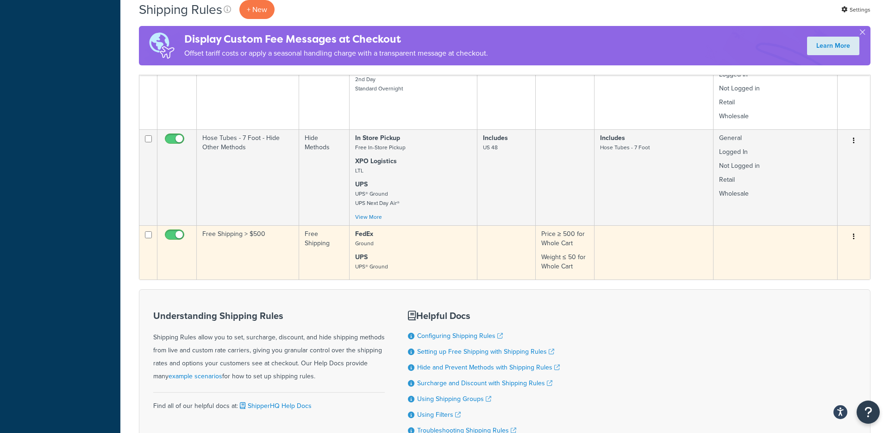
drag, startPoint x: 231, startPoint y: 254, endPoint x: 239, endPoint y: 260, distance: 9.6
click at [239, 260] on td "Free Shipping > $500" at bounding box center [248, 252] width 102 height 54
click at [239, 257] on td "Free Shipping > $500" at bounding box center [248, 252] width 102 height 54
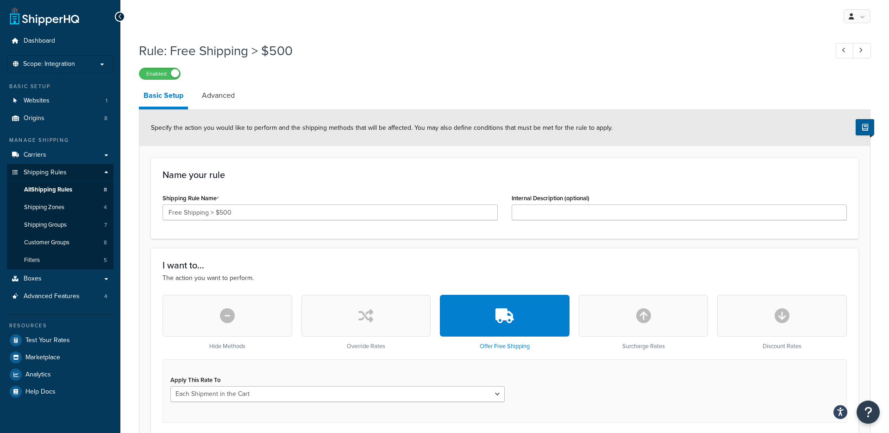
click at [511, 214] on div "Internal Description (optional)" at bounding box center [679, 209] width 349 height 36
click at [518, 213] on input "Internal Description (optional)" at bounding box center [679, 212] width 335 height 16
paste input "Free Shipping on orders over $500 and under 50 lbs"
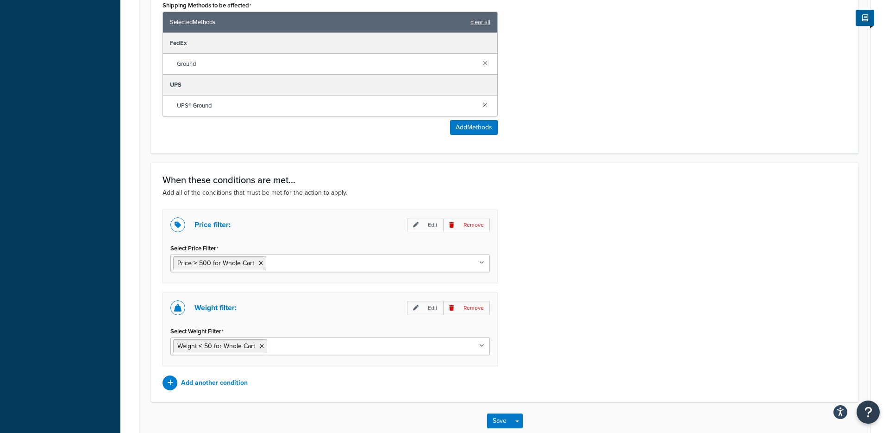
scroll to position [545, 0]
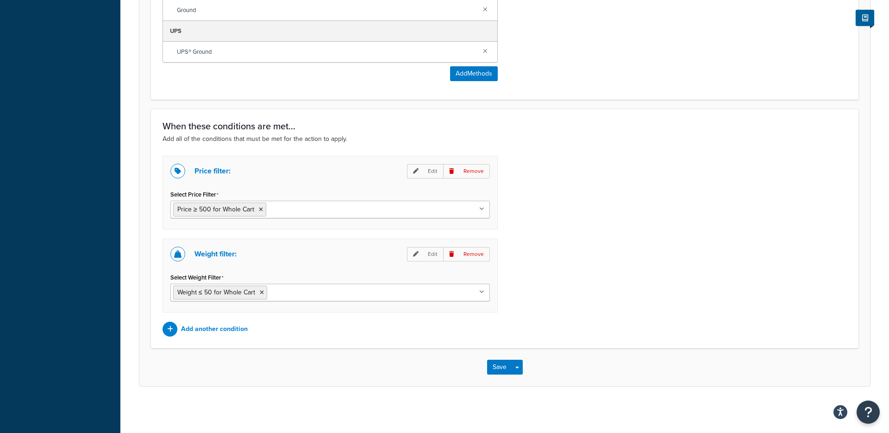
type input "Free Shipping on orders over $500 and under 50 lbs"
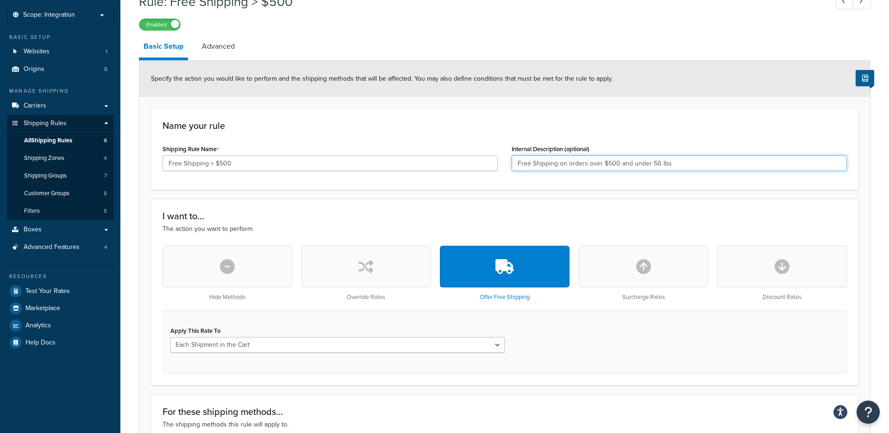
scroll to position [38, 0]
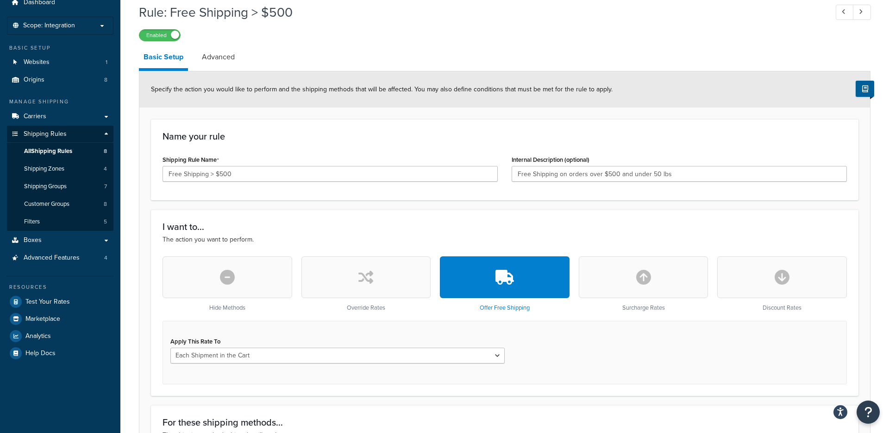
click at [341, 278] on button "button" at bounding box center [367, 277] width 130 height 42
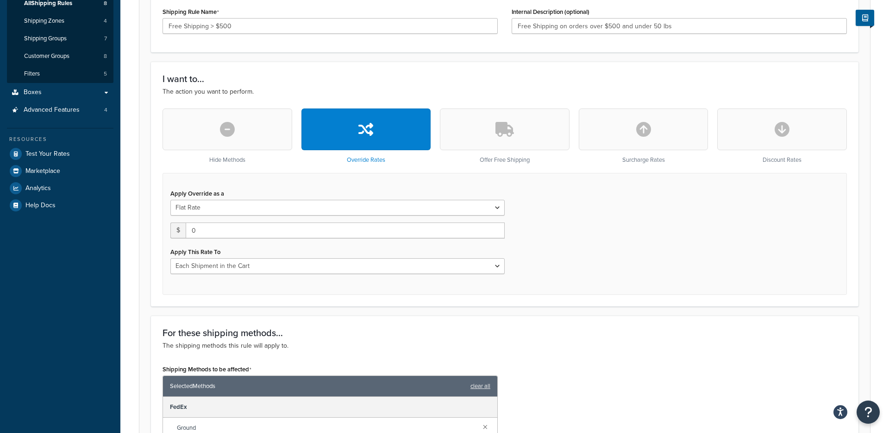
scroll to position [195, 0]
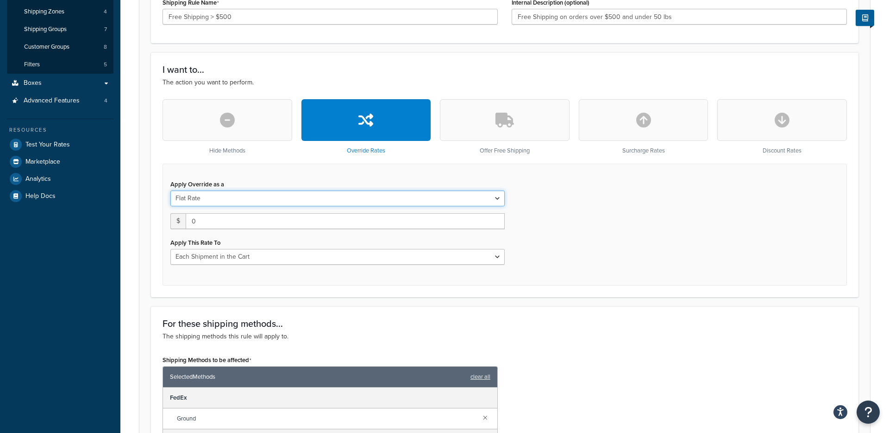
click at [320, 199] on select "Flat Rate Percentage Flat Rate & Percentage" at bounding box center [337, 198] width 334 height 16
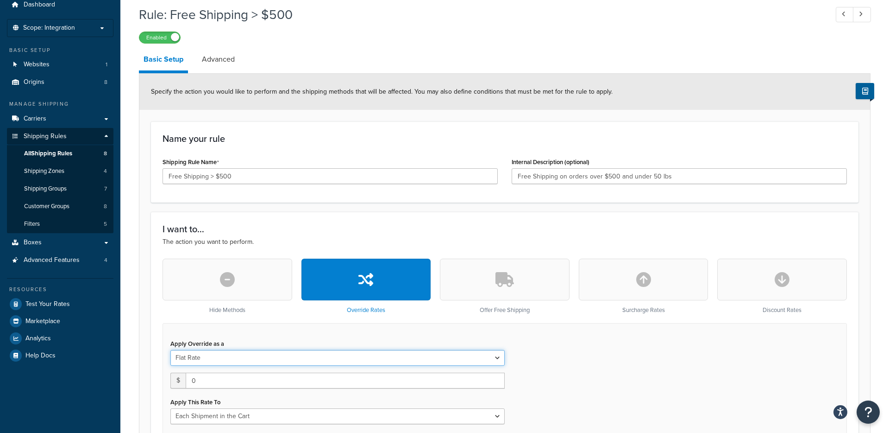
scroll to position [9, 0]
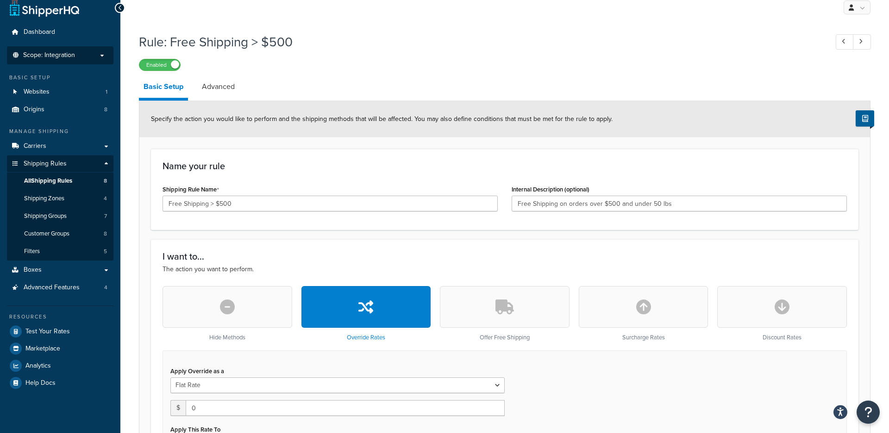
click at [70, 54] on span "Scope: Integration" at bounding box center [49, 55] width 52 height 8
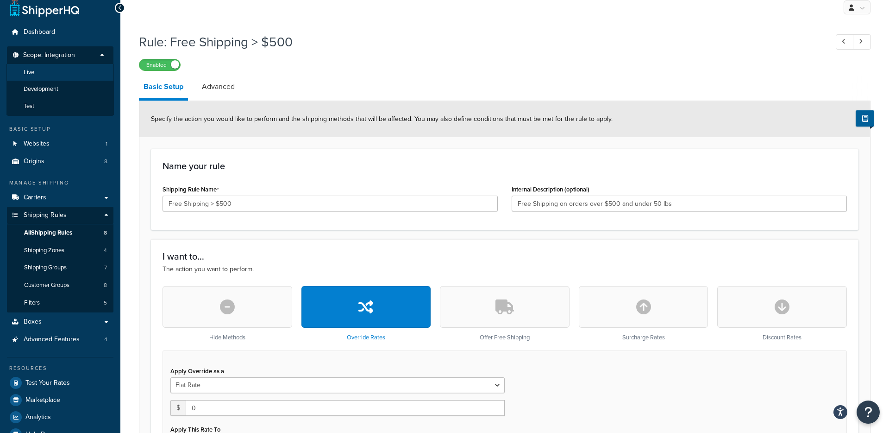
click at [35, 67] on li "Live" at bounding box center [59, 72] width 107 height 17
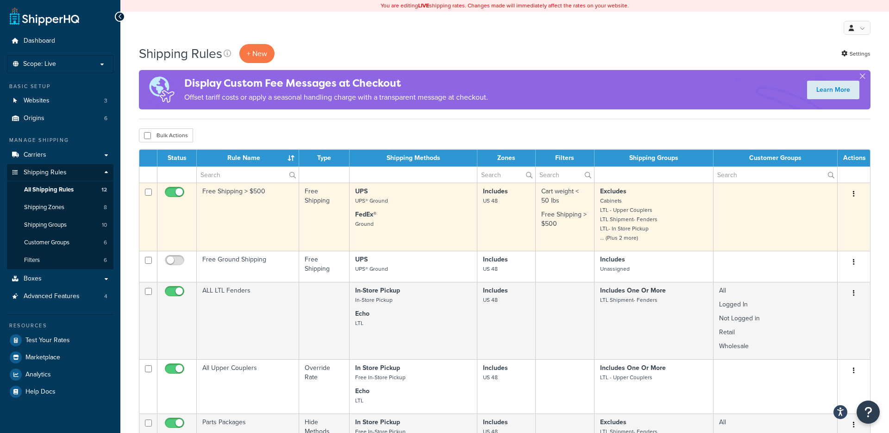
click at [230, 207] on td "Free Shipping > $500" at bounding box center [248, 217] width 102 height 68
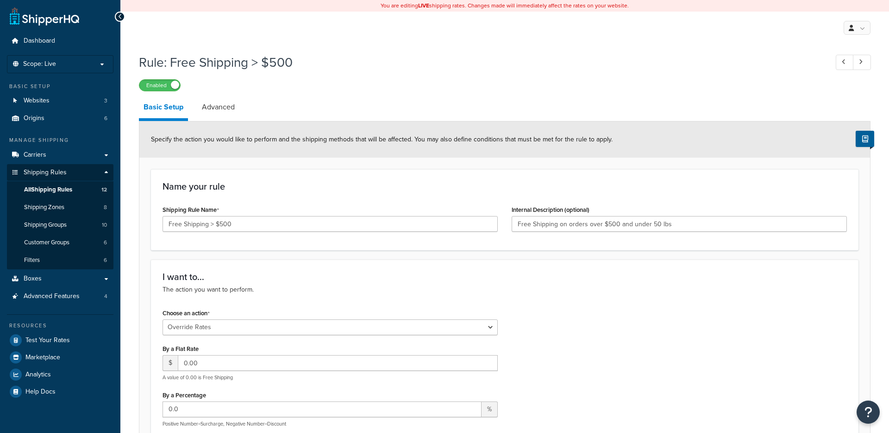
select select "OVERRIDE"
click at [75, 64] on p "Scope: Live" at bounding box center [60, 64] width 98 height 8
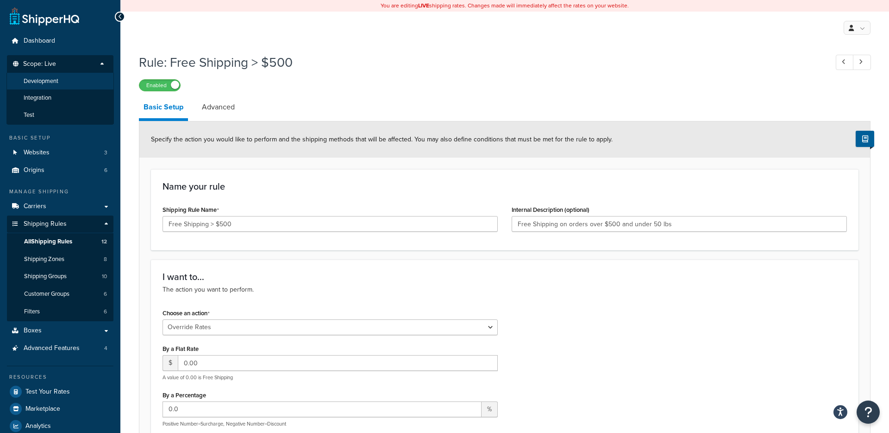
click at [44, 82] on span "Development" at bounding box center [41, 81] width 35 height 8
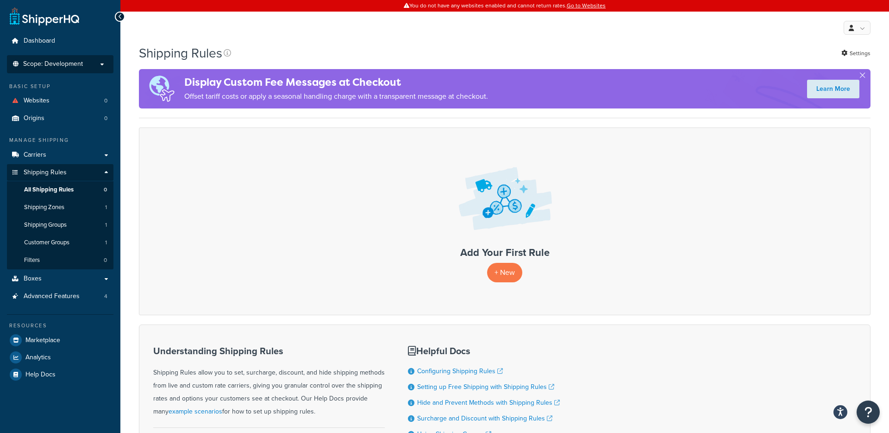
click at [72, 65] on span "Scope: Development" at bounding box center [53, 64] width 60 height 8
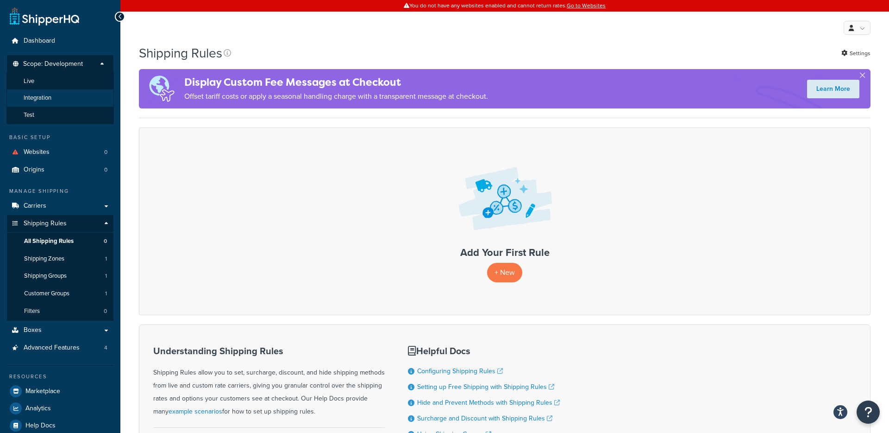
click at [58, 97] on li "Integration" at bounding box center [59, 97] width 107 height 17
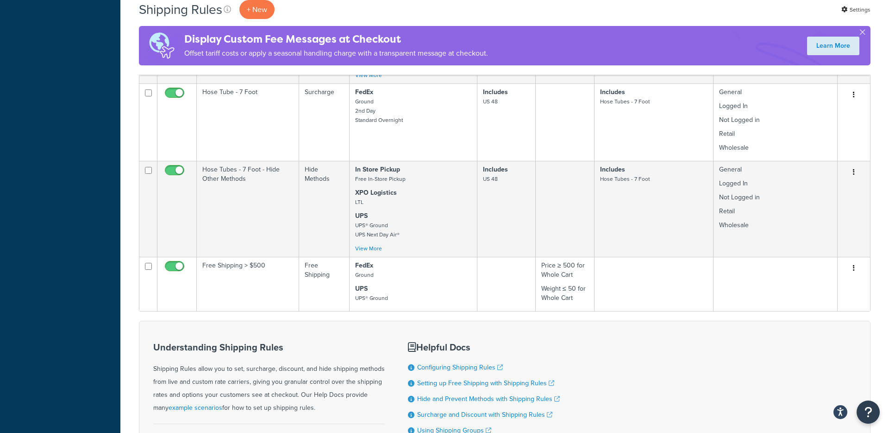
scroll to position [540, 0]
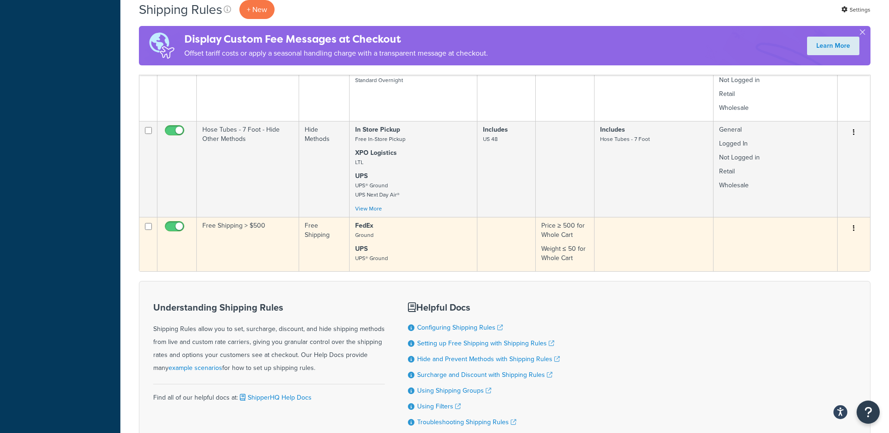
click at [257, 245] on td "Free Shipping > $500" at bounding box center [248, 244] width 102 height 54
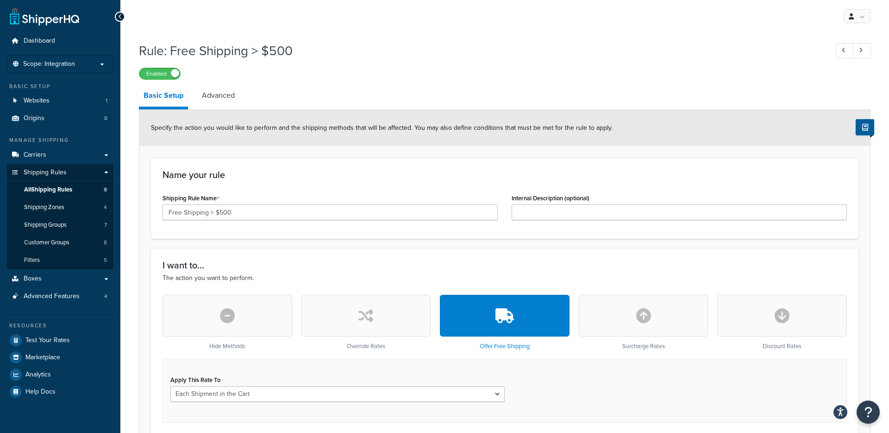
click at [250, 310] on button "button" at bounding box center [228, 316] width 130 height 42
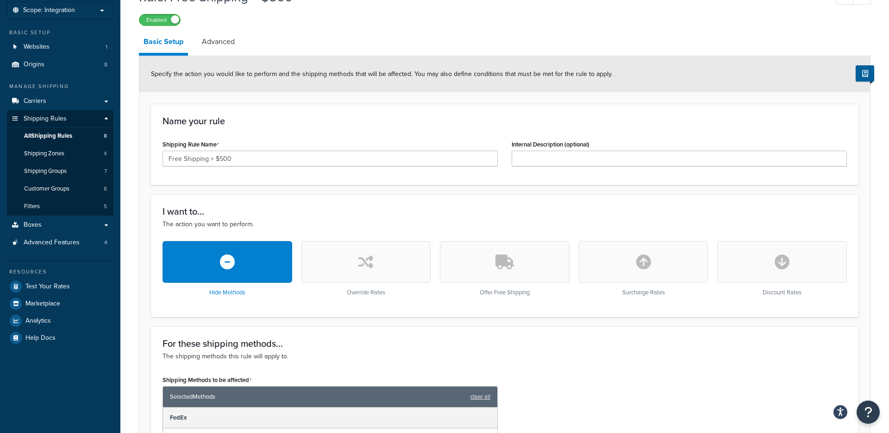
scroll to position [167, 0]
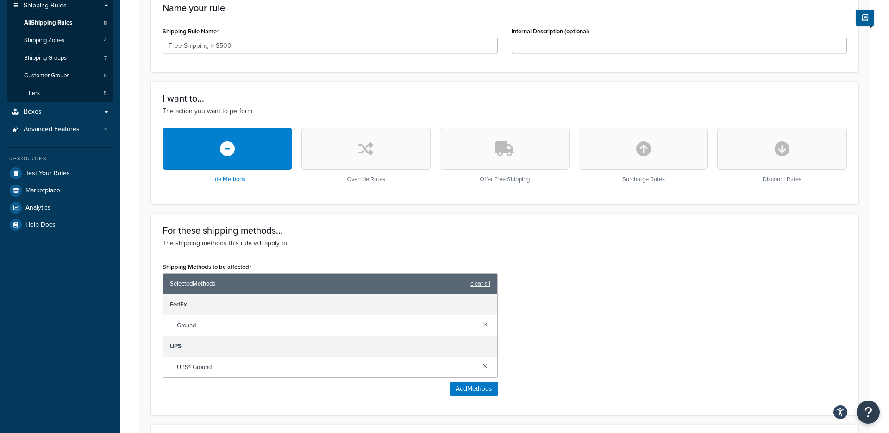
click at [345, 160] on button "button" at bounding box center [367, 149] width 130 height 42
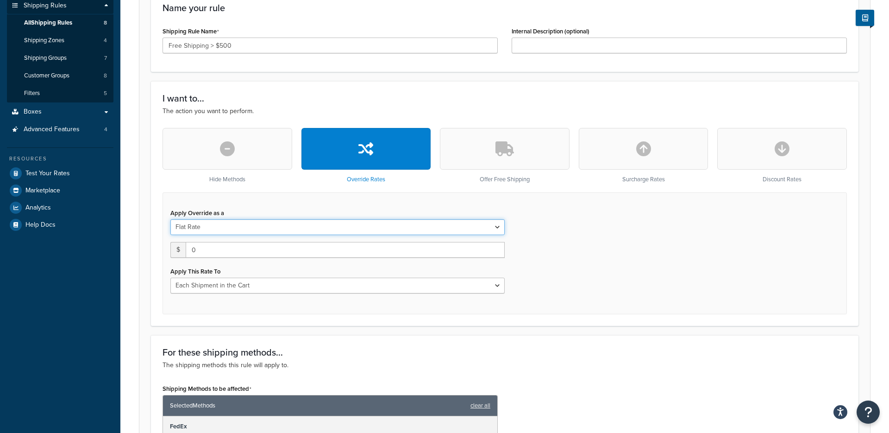
click at [246, 231] on select "Flat Rate Percentage Flat Rate & Percentage" at bounding box center [337, 227] width 334 height 16
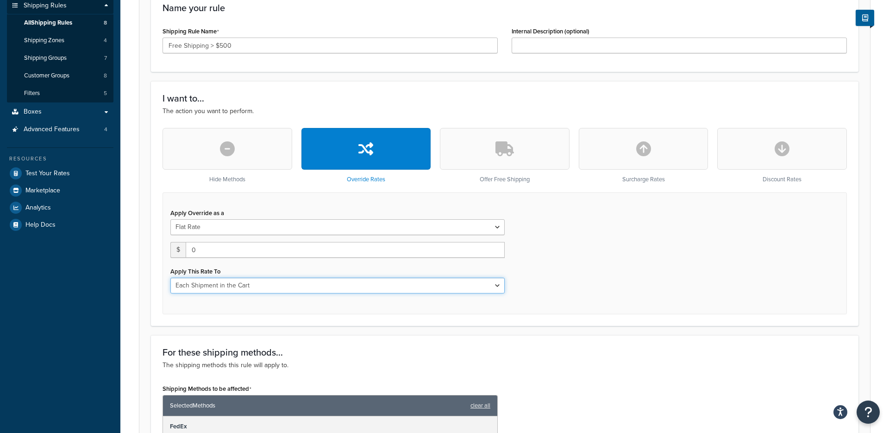
click at [275, 285] on select "Each Shipment in the Cart Each Origin in the Cart Each Shipping Group in the Ca…" at bounding box center [337, 285] width 334 height 16
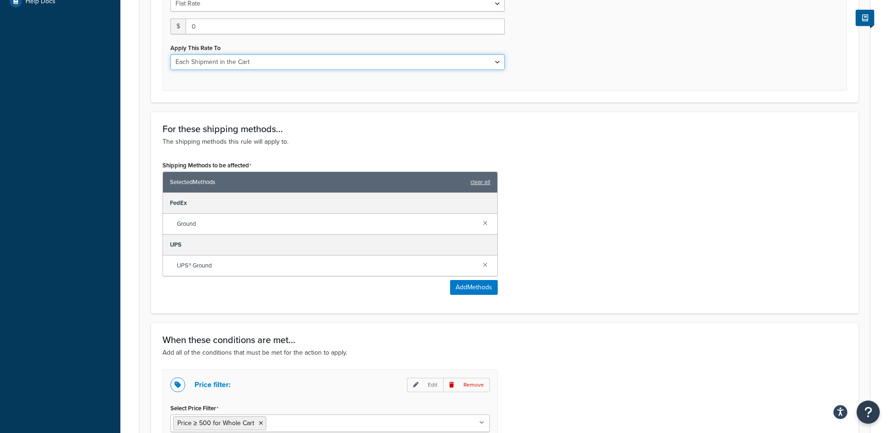
scroll to position [598, 0]
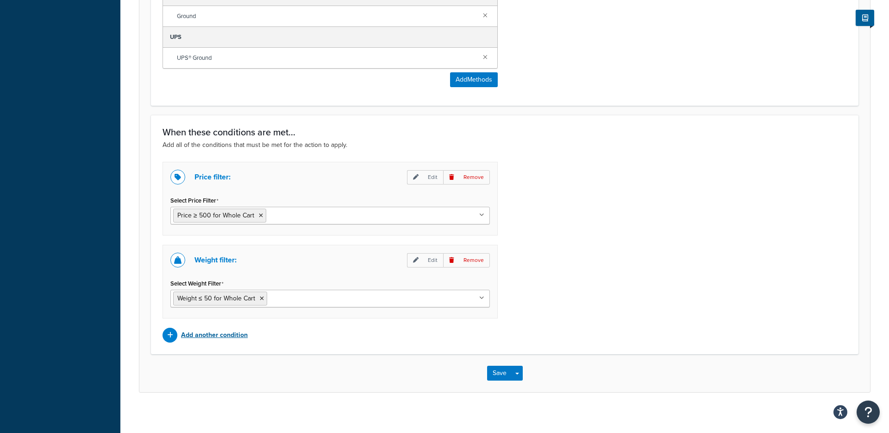
click at [176, 333] on div at bounding box center [170, 335] width 15 height 15
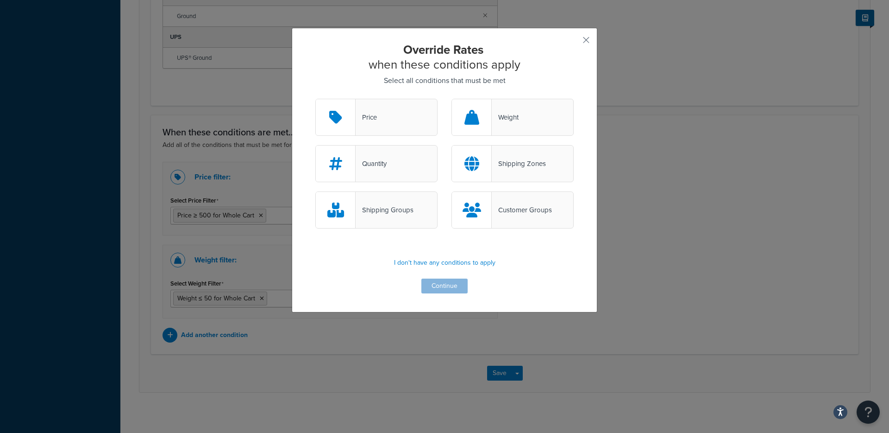
click at [507, 168] on div "Shipping Zones" at bounding box center [519, 163] width 54 height 13
click at [0, 0] on input "Shipping Zones" at bounding box center [0, 0] width 0 height 0
click at [454, 287] on button "Continue" at bounding box center [445, 285] width 46 height 15
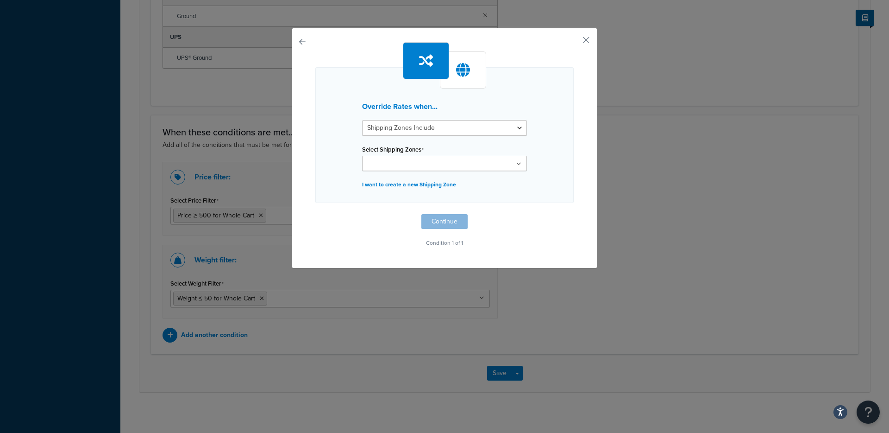
click at [395, 168] on input "Select Shipping Zones" at bounding box center [406, 164] width 82 height 10
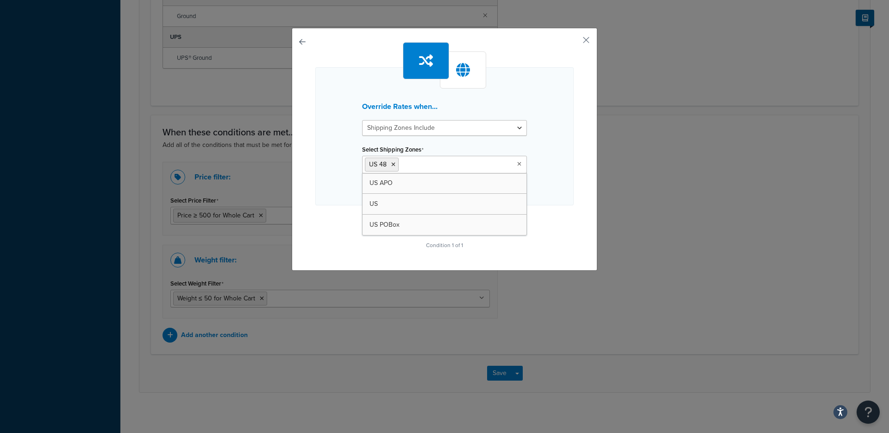
click at [334, 232] on div "Override Rates when... Shipping Zones Include Shipping Zones Do Not Include Sel…" at bounding box center [444, 146] width 259 height 209
click at [449, 220] on button "Continue" at bounding box center [445, 223] width 46 height 15
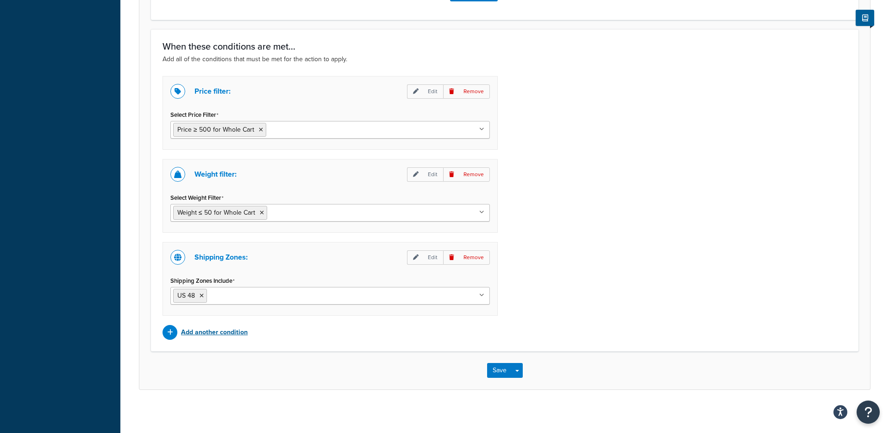
scroll to position [687, 0]
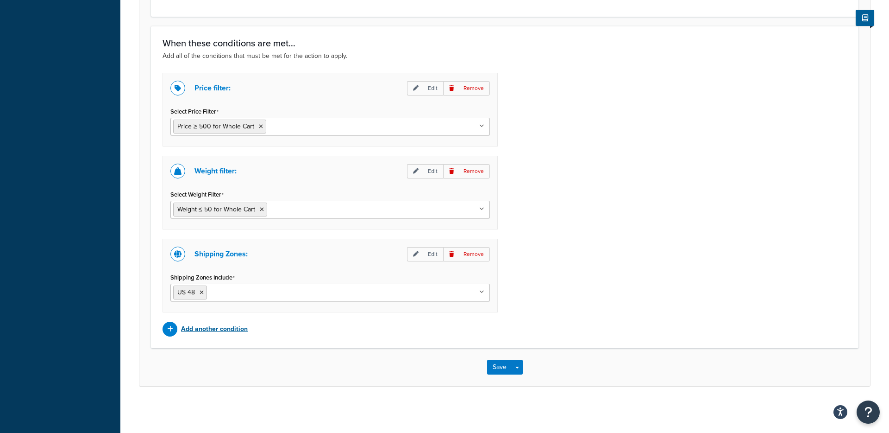
click at [216, 328] on p "Add another condition" at bounding box center [214, 328] width 67 height 13
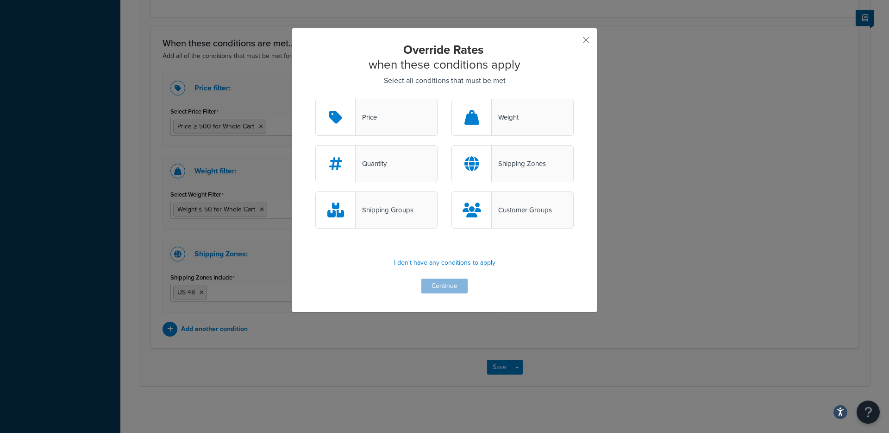
click at [369, 206] on div "Shipping Groups" at bounding box center [385, 209] width 58 height 13
click at [0, 0] on input "Shipping Groups" at bounding box center [0, 0] width 0 height 0
click at [448, 285] on button "Continue" at bounding box center [445, 285] width 46 height 15
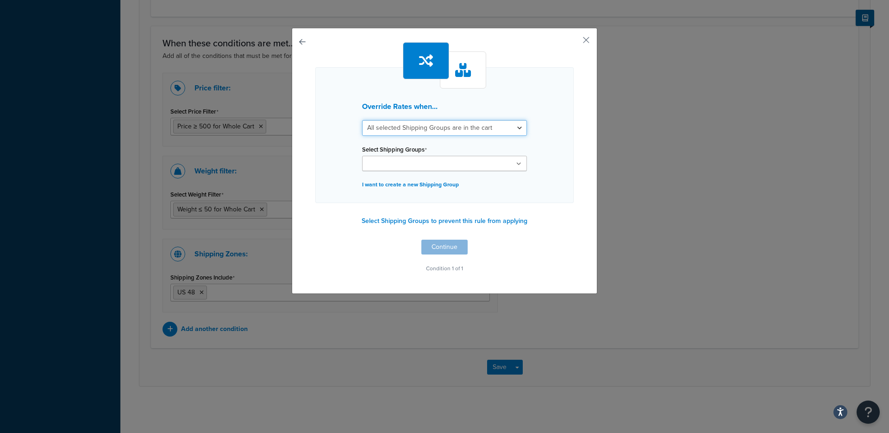
click at [386, 129] on select "All selected Shipping Groups are in the cart Any selected Shipping Groups are i…" at bounding box center [444, 128] width 165 height 16
click at [574, 42] on button "button" at bounding box center [573, 43] width 2 height 2
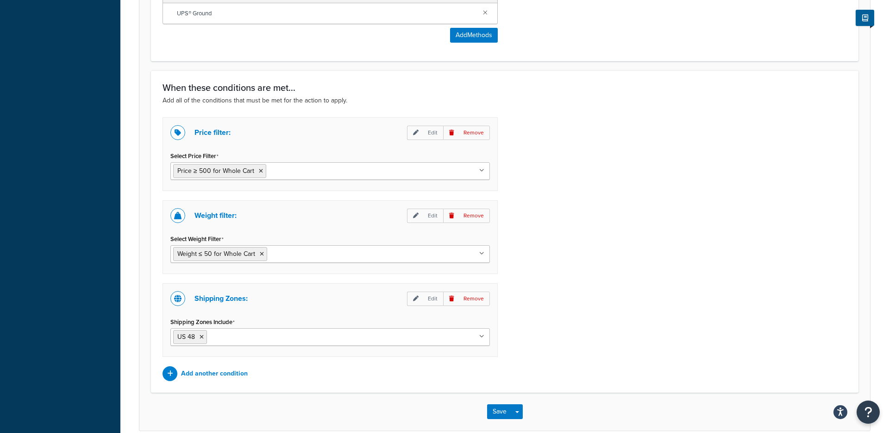
scroll to position [687, 0]
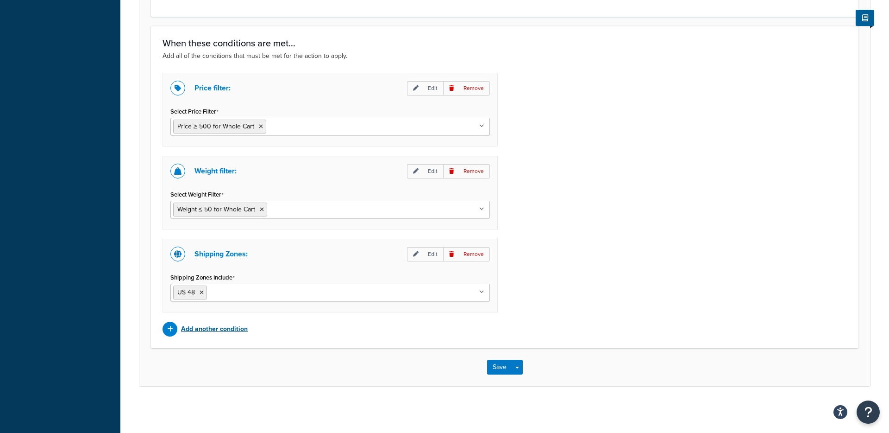
click at [206, 329] on p "Add another condition" at bounding box center [214, 328] width 67 height 13
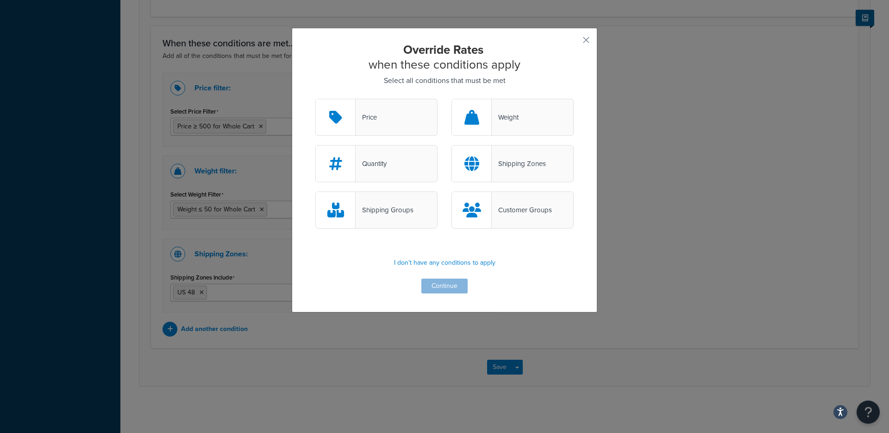
click at [364, 211] on div "Shipping Groups" at bounding box center [385, 209] width 58 height 13
click at [0, 0] on input "Shipping Groups" at bounding box center [0, 0] width 0 height 0
click at [438, 283] on button "Continue" at bounding box center [445, 285] width 46 height 15
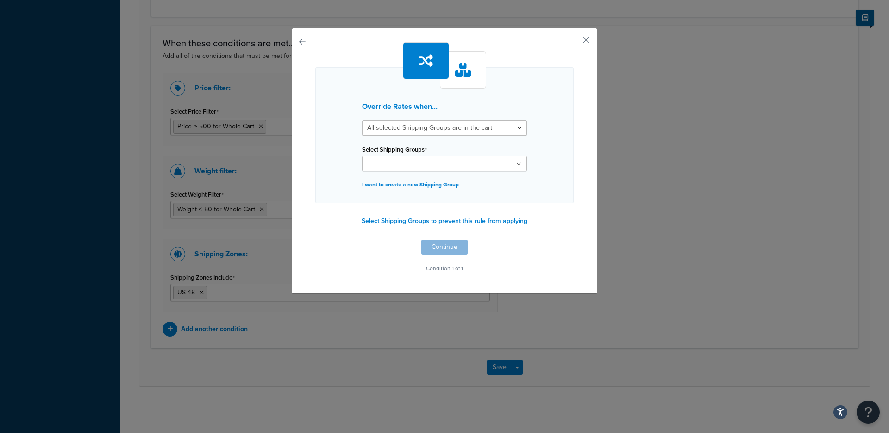
click at [460, 70] on icon at bounding box center [463, 70] width 16 height 14
click at [390, 129] on select "All selected Shipping Groups are in the cart Any selected Shipping Groups are i…" at bounding box center [444, 128] width 165 height 16
click at [380, 220] on button "Select Shipping Groups to prevent this rule from applying" at bounding box center [444, 221] width 171 height 14
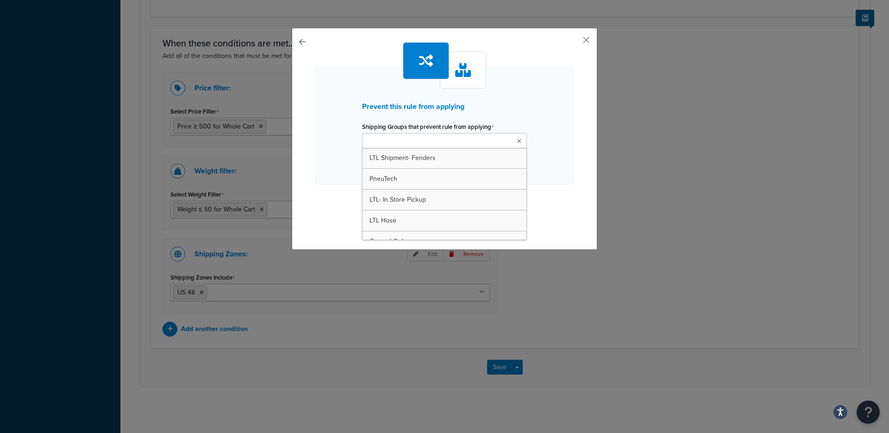
click at [386, 140] on input "Shipping Groups that prevent rule from applying" at bounding box center [406, 141] width 82 height 10
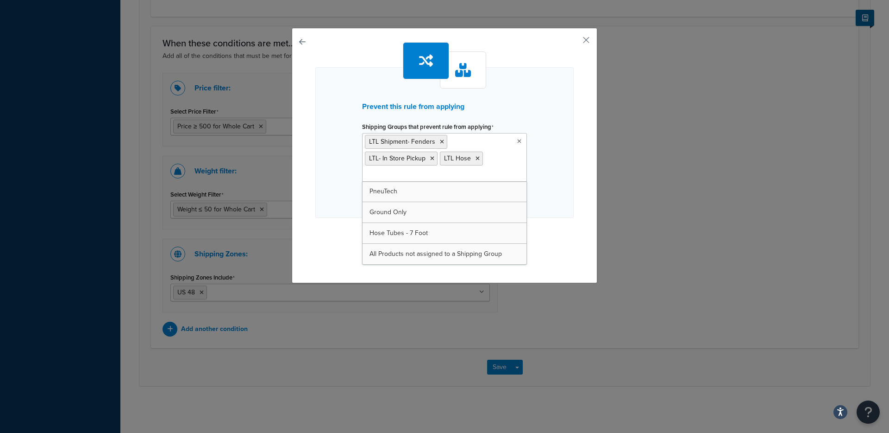
click at [328, 239] on div "Prevent this rule from applying Shipping Groups that prevent rule from applying…" at bounding box center [444, 153] width 259 height 222
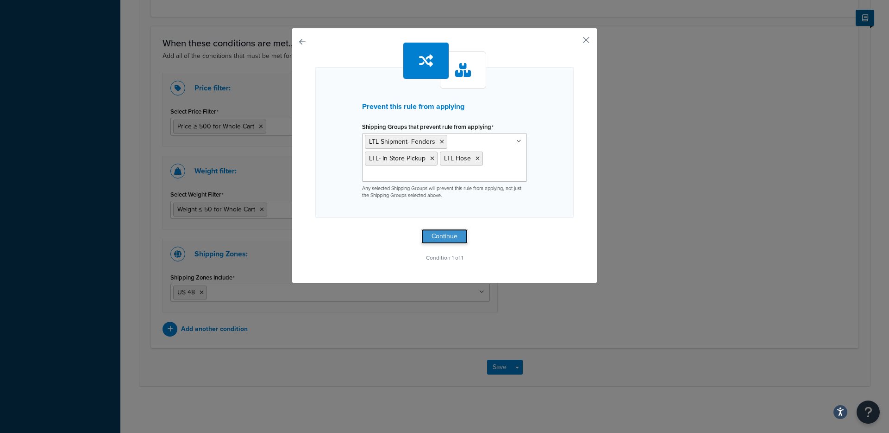
click at [441, 235] on button "Continue" at bounding box center [445, 236] width 46 height 15
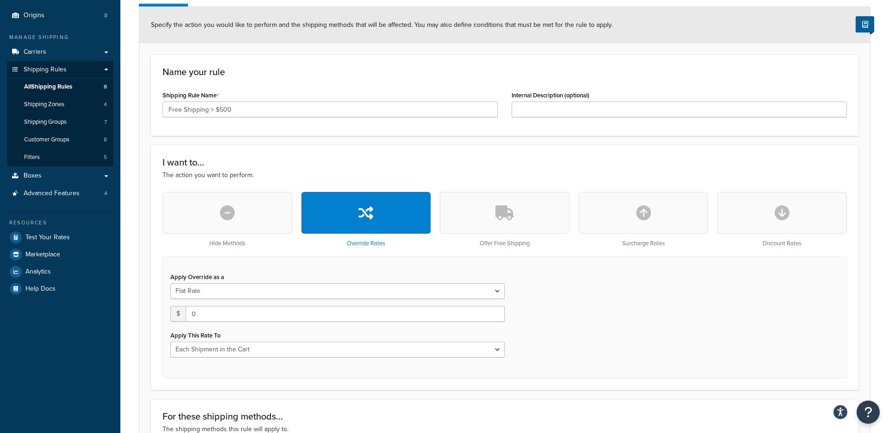
scroll to position [96, 0]
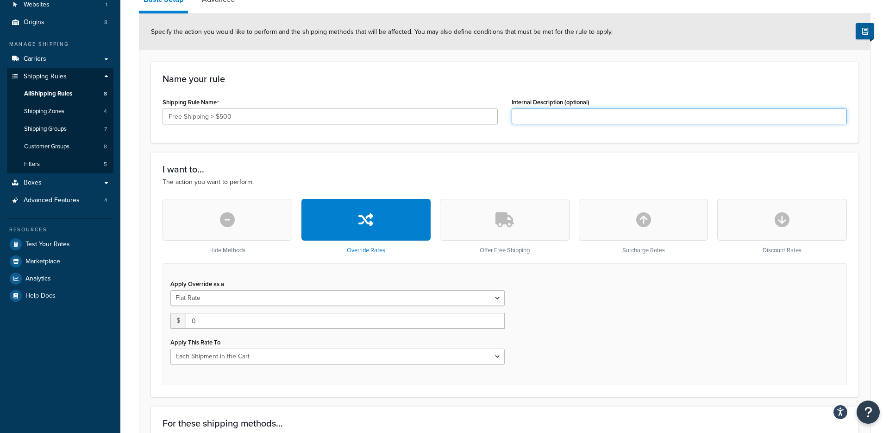
click at [549, 117] on input "Internal Description (optional)" at bounding box center [679, 116] width 335 height 16
paste input "Free Shipping on orders over $500 and under 50 lbs"
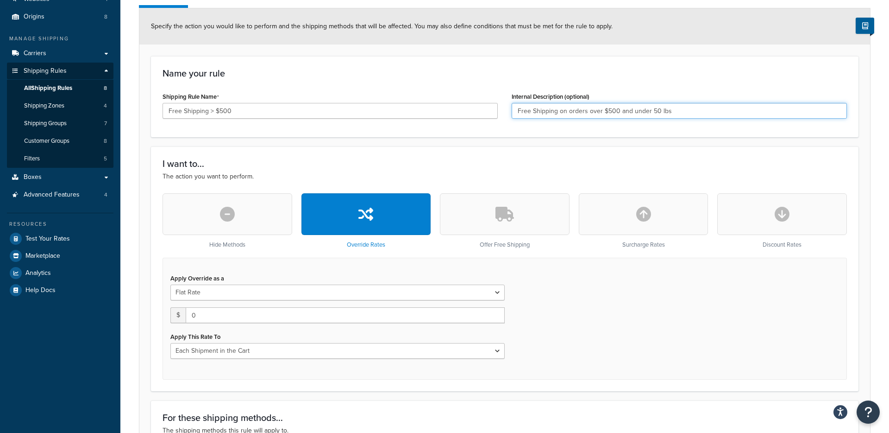
scroll to position [0, 0]
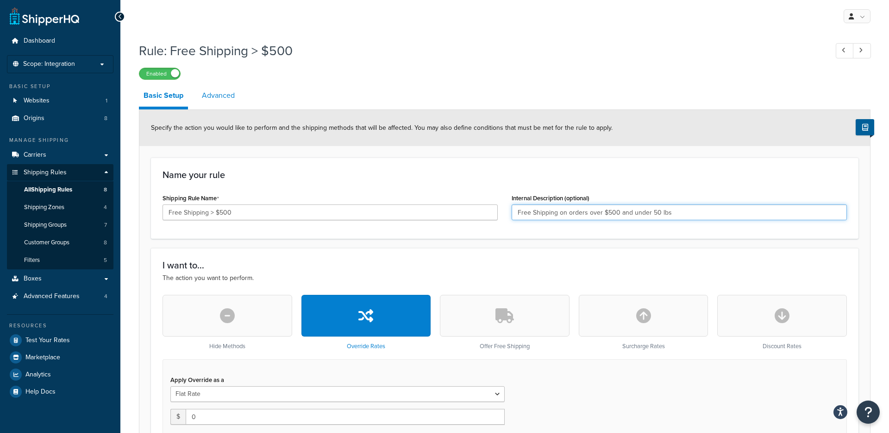
type input "Free Shipping on orders over $500 and under 50 lbs"
click at [217, 98] on link "Advanced" at bounding box center [218, 95] width 42 height 22
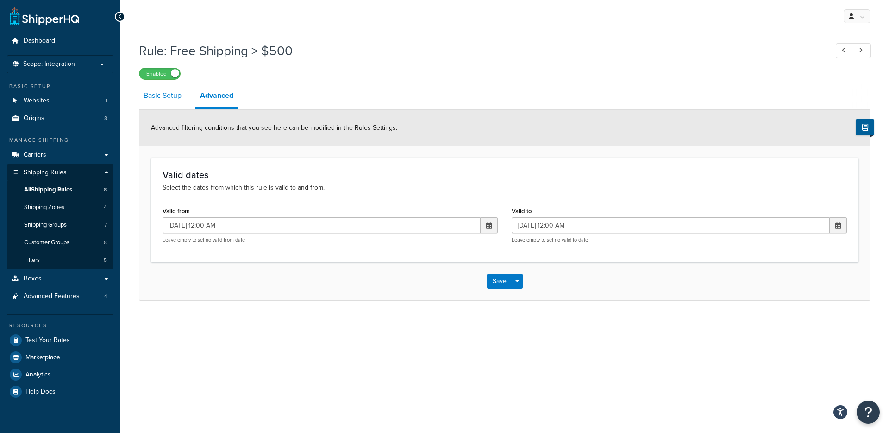
click at [166, 97] on link "Basic Setup" at bounding box center [162, 95] width 47 height 22
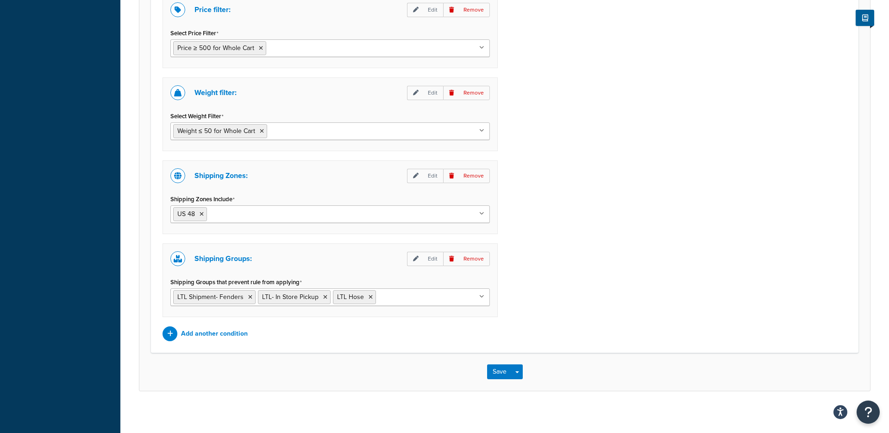
scroll to position [769, 0]
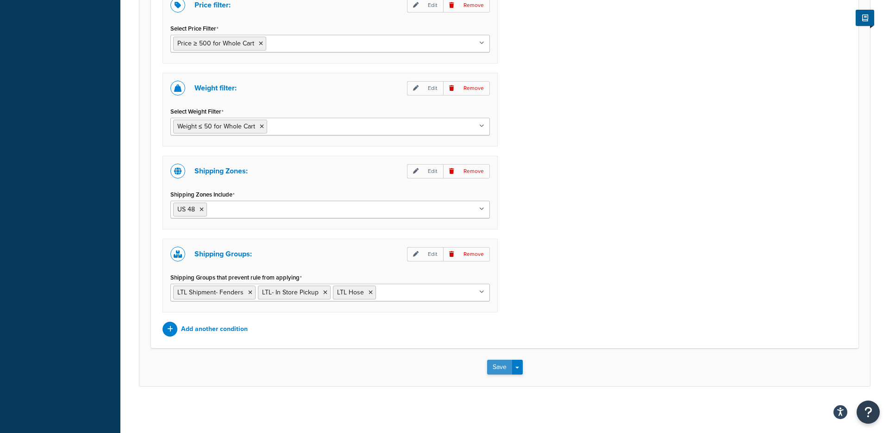
click at [501, 369] on button "Save" at bounding box center [499, 366] width 25 height 15
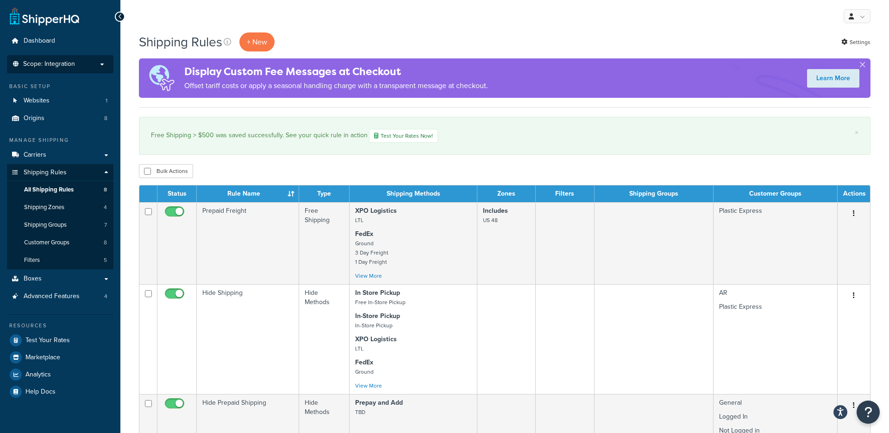
click at [87, 69] on li "Scope: Integration Live Development Test" at bounding box center [60, 64] width 107 height 18
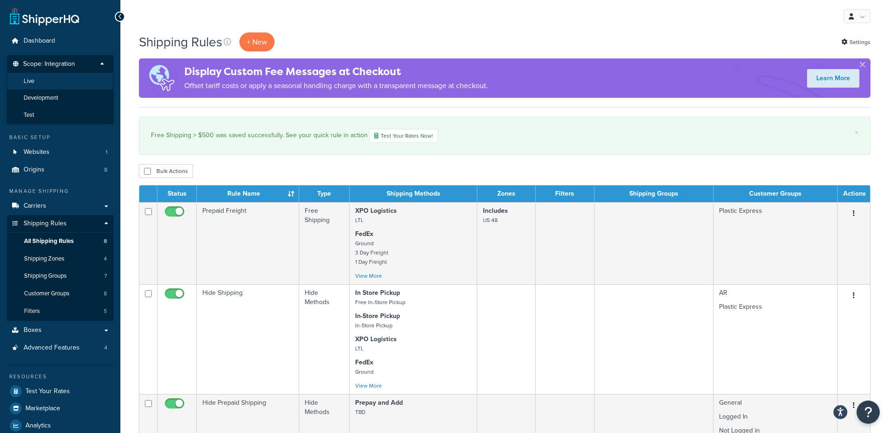
click at [66, 79] on li "Live" at bounding box center [59, 81] width 107 height 17
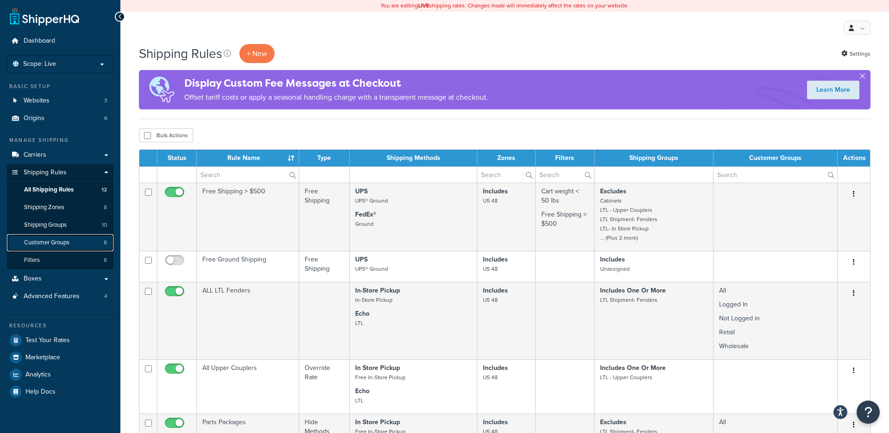
click at [74, 240] on link "Customer Groups 6" at bounding box center [60, 242] width 107 height 17
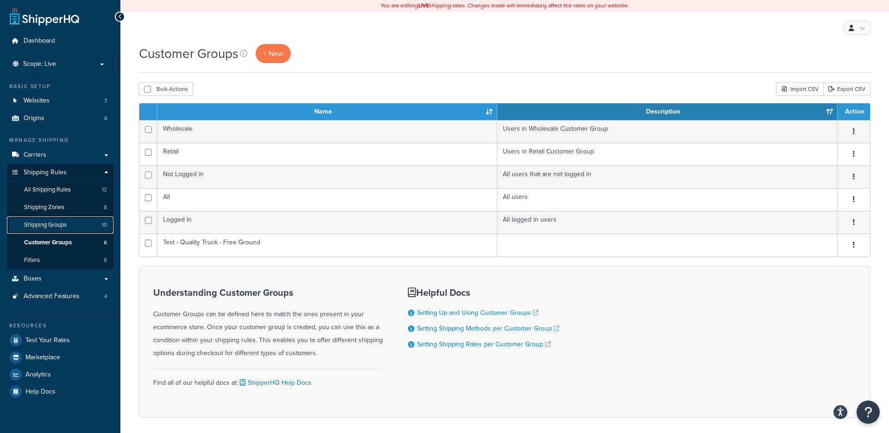
click at [85, 224] on link "Shipping Groups 10" at bounding box center [60, 224] width 107 height 17
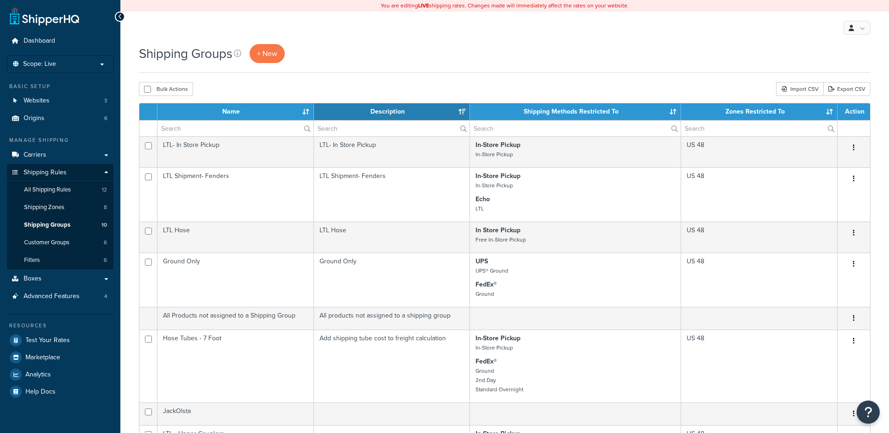
select select "15"
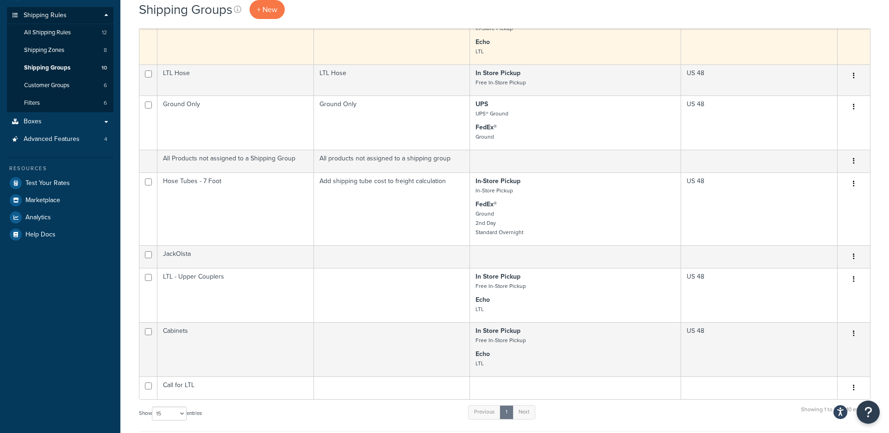
scroll to position [71, 0]
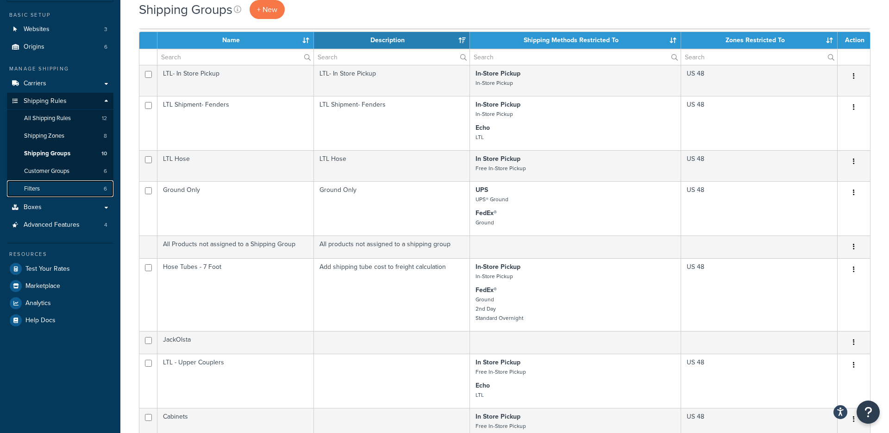
click at [63, 183] on link "Filters 6" at bounding box center [60, 188] width 107 height 17
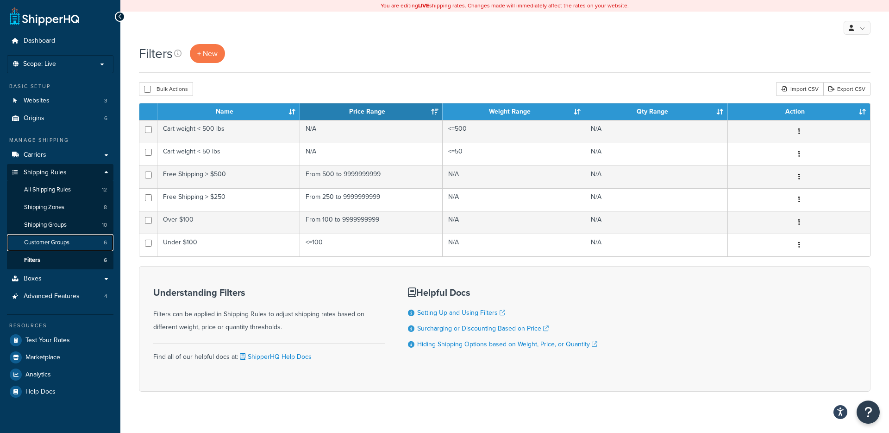
click at [86, 240] on link "Customer Groups 6" at bounding box center [60, 242] width 107 height 17
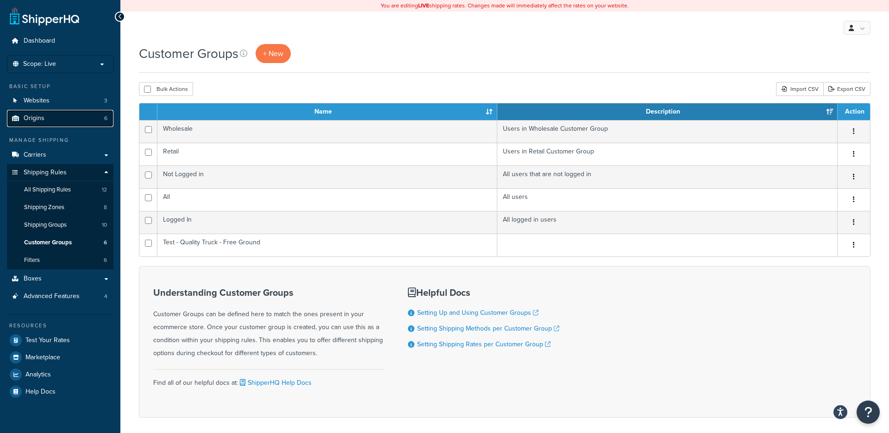
click at [57, 123] on link "Origins 6" at bounding box center [60, 118] width 107 height 17
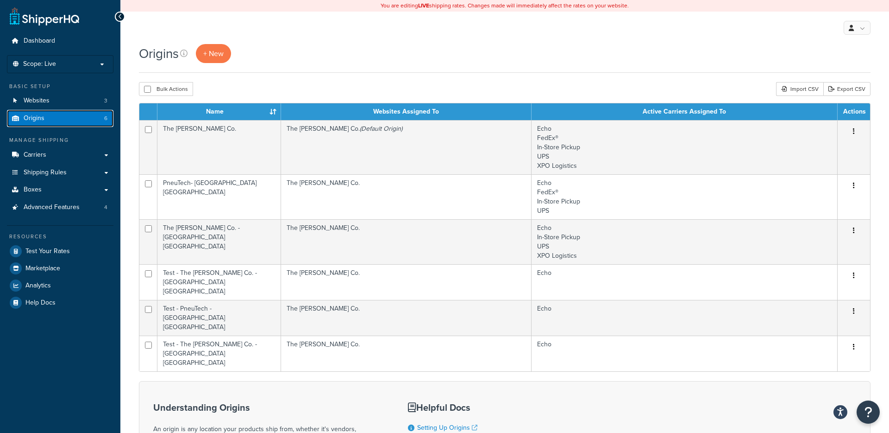
click at [63, 119] on link "Origins 6" at bounding box center [60, 118] width 107 height 17
click at [71, 170] on link "Shipping Rules" at bounding box center [60, 172] width 107 height 17
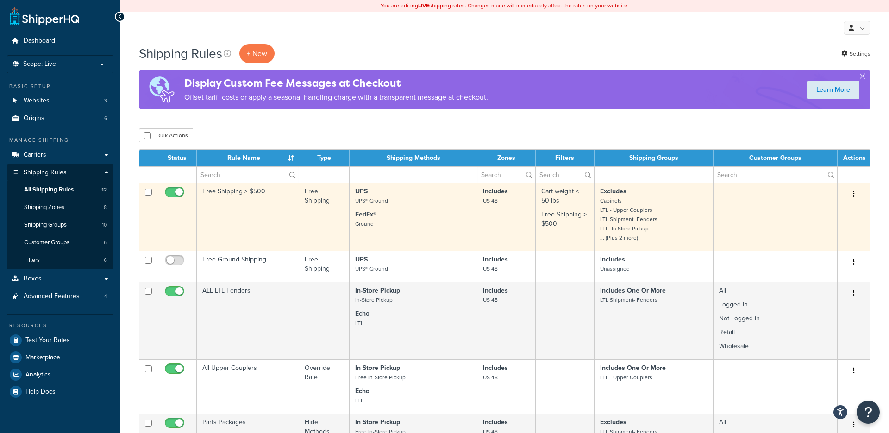
click at [229, 220] on td "Free Shipping > $500" at bounding box center [248, 217] width 102 height 68
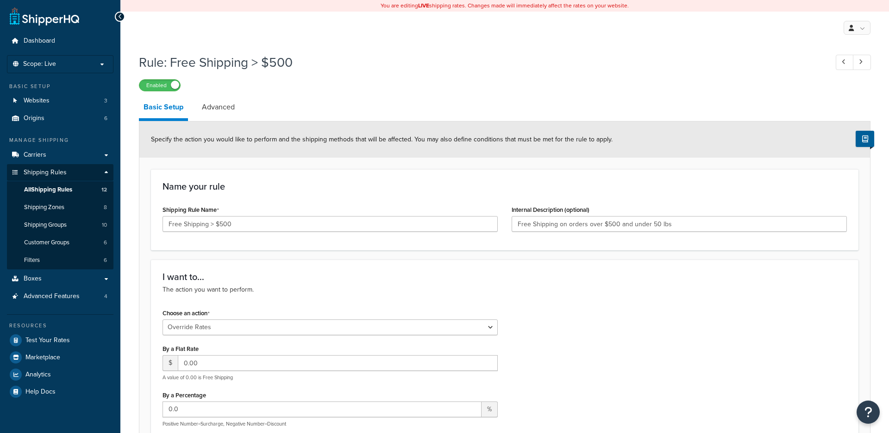
select select "OVERRIDE"
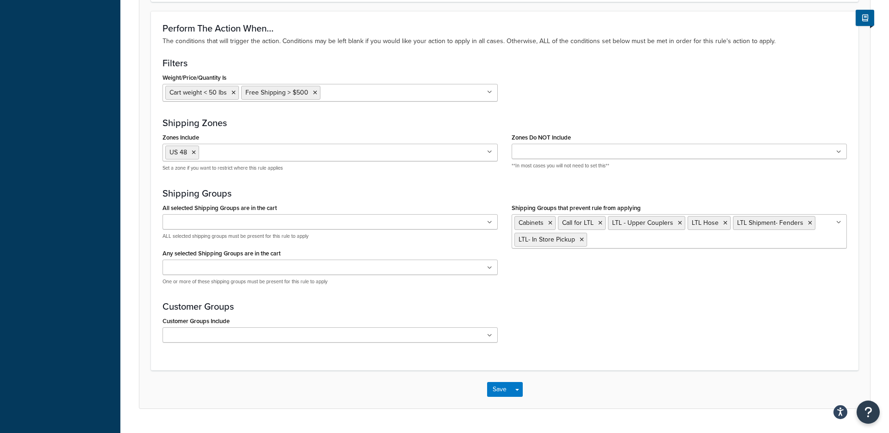
scroll to position [748, 0]
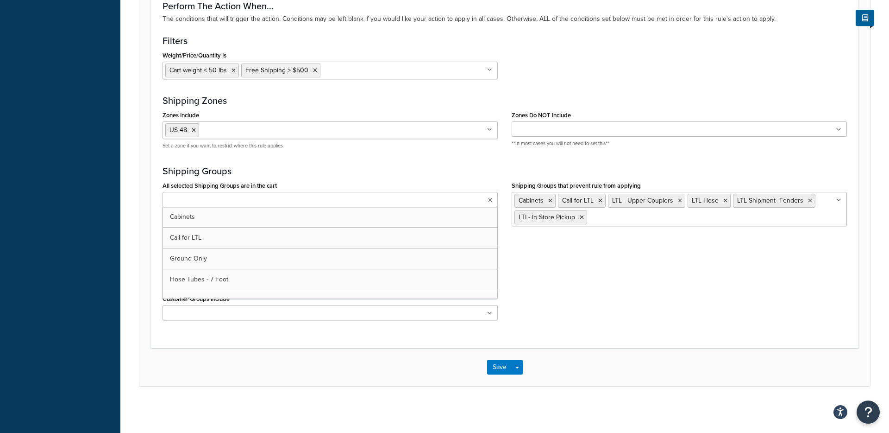
click at [169, 199] on input "All selected Shipping Groups are in the cart" at bounding box center [206, 200] width 82 height 10
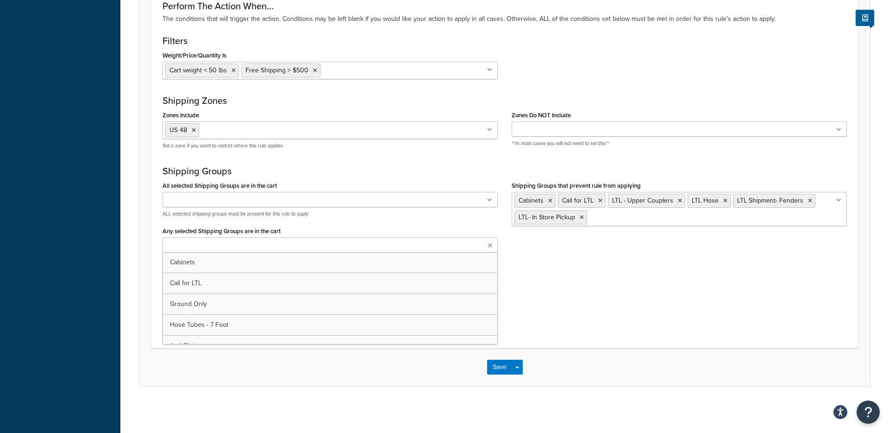
click at [195, 249] on input "Any selected Shipping Groups are in the cart" at bounding box center [206, 245] width 82 height 10
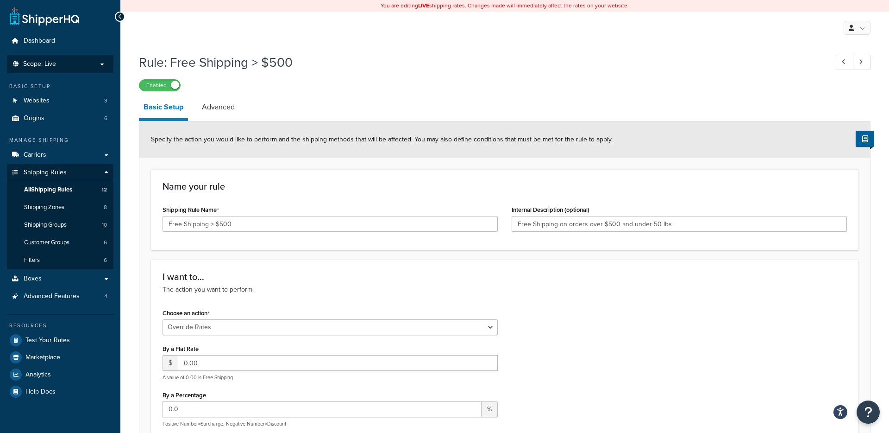
click at [81, 64] on p "Scope: Live" at bounding box center [60, 64] width 98 height 8
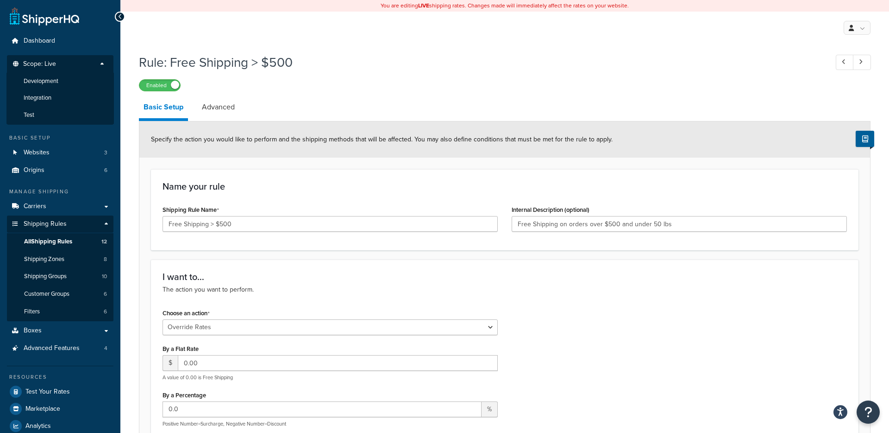
click at [153, 40] on div "My Profile Billing Global Settings Contact Us Logout" at bounding box center [504, 28] width 769 height 32
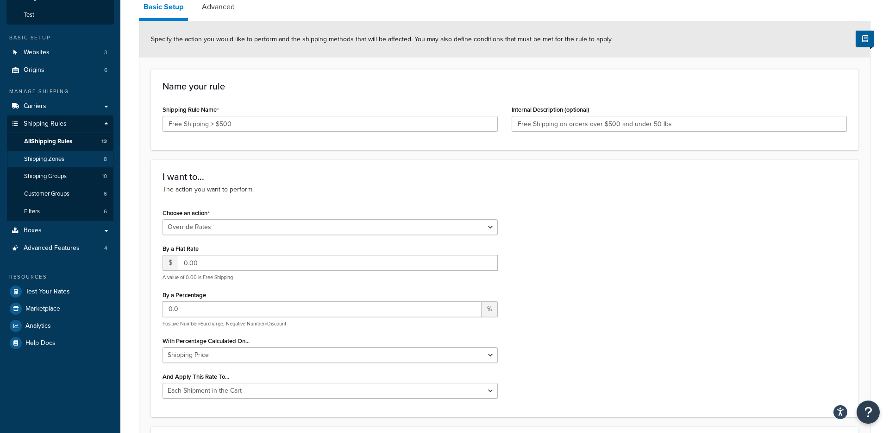
scroll to position [100, 0]
click at [86, 193] on link "Customer Groups 6" at bounding box center [60, 194] width 107 height 17
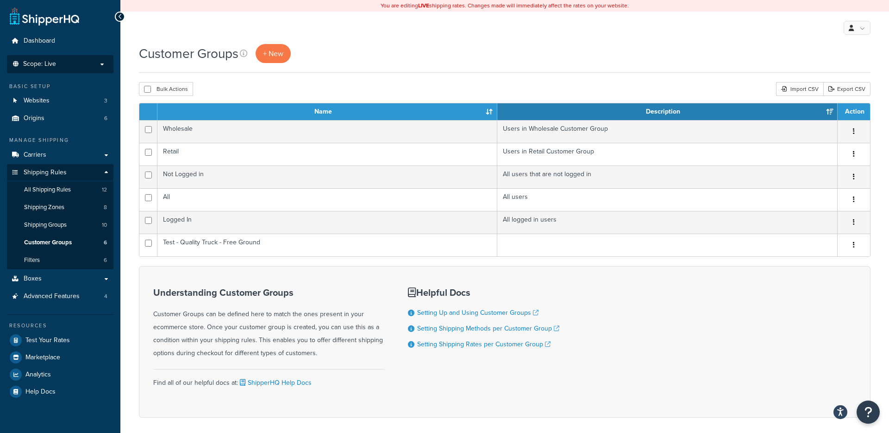
click at [64, 65] on p "Scope: Live" at bounding box center [60, 64] width 98 height 8
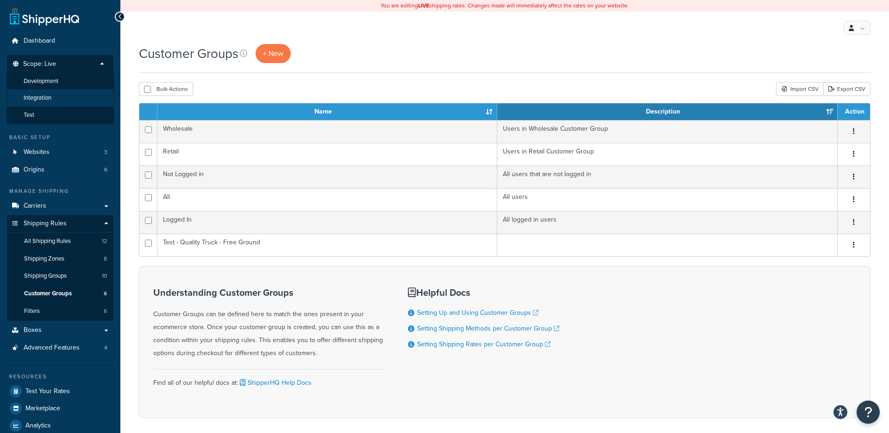
click at [58, 95] on li "Integration" at bounding box center [59, 97] width 107 height 17
